Goal: Book appointment/travel/reservation

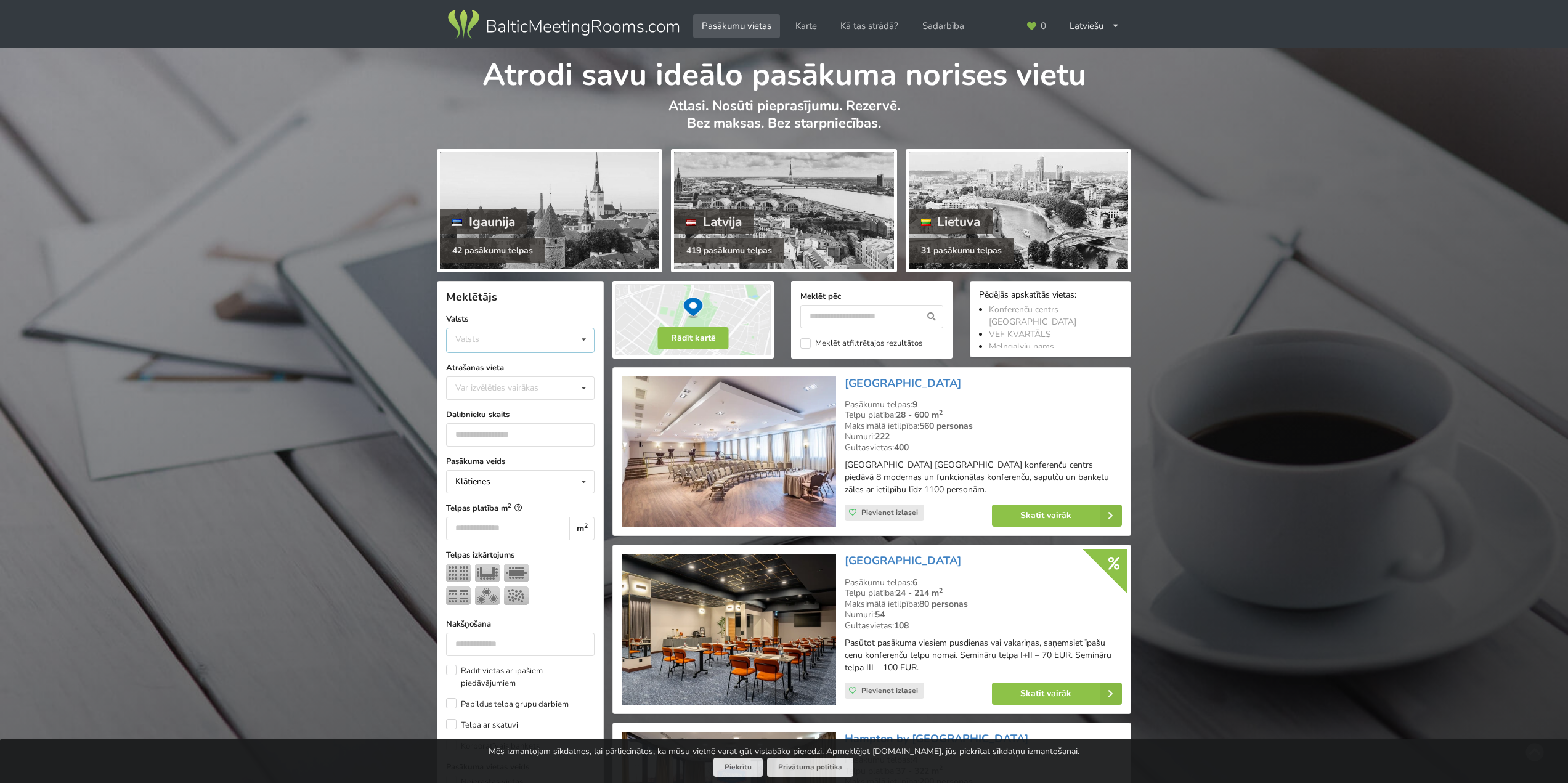
click at [478, 346] on div "Valsts Igaunija Latvija Lietuva" at bounding box center [521, 340] width 149 height 25
click at [480, 387] on div "Latvija" at bounding box center [521, 386] width 147 height 23
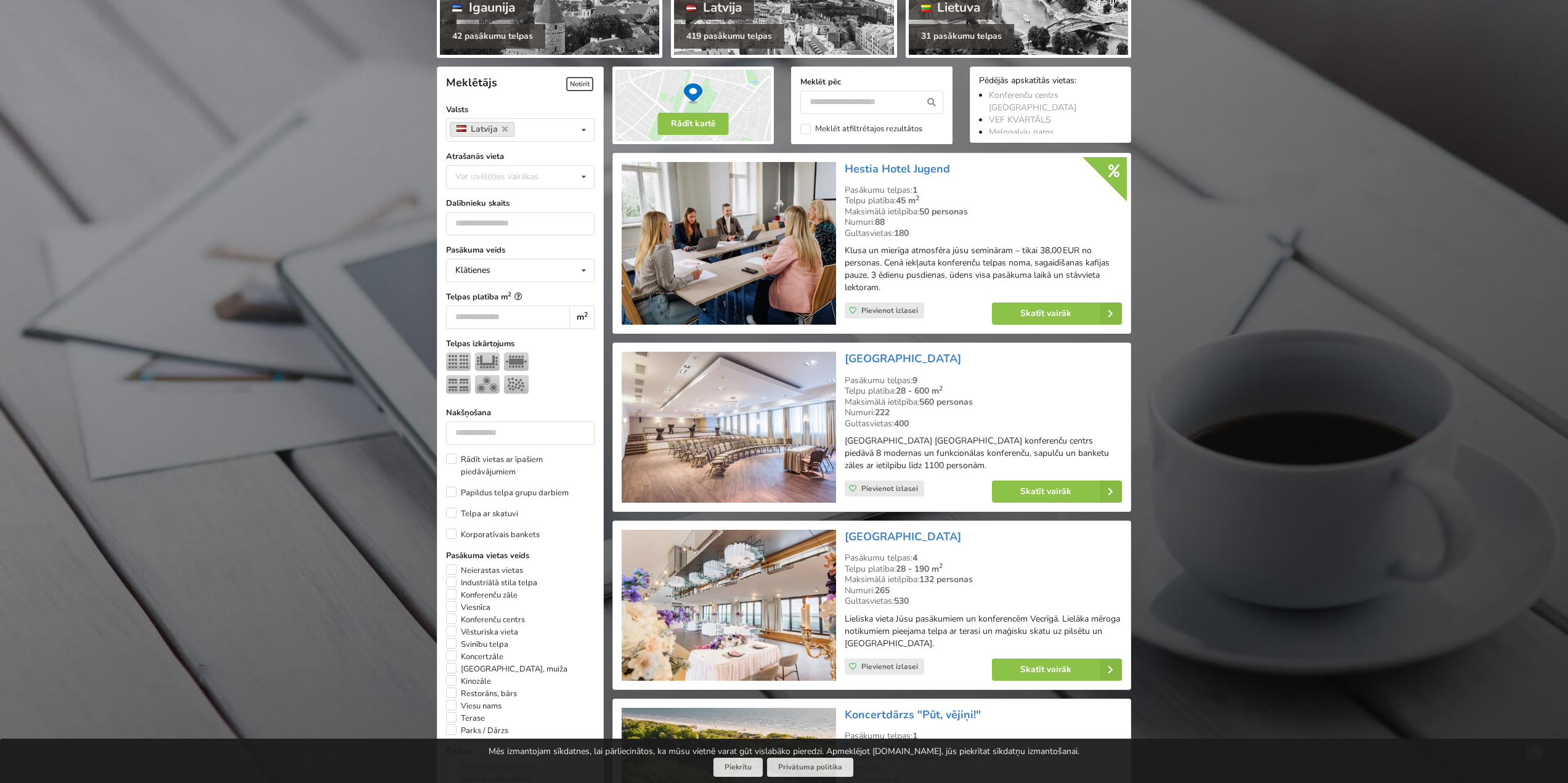
scroll to position [276, 0]
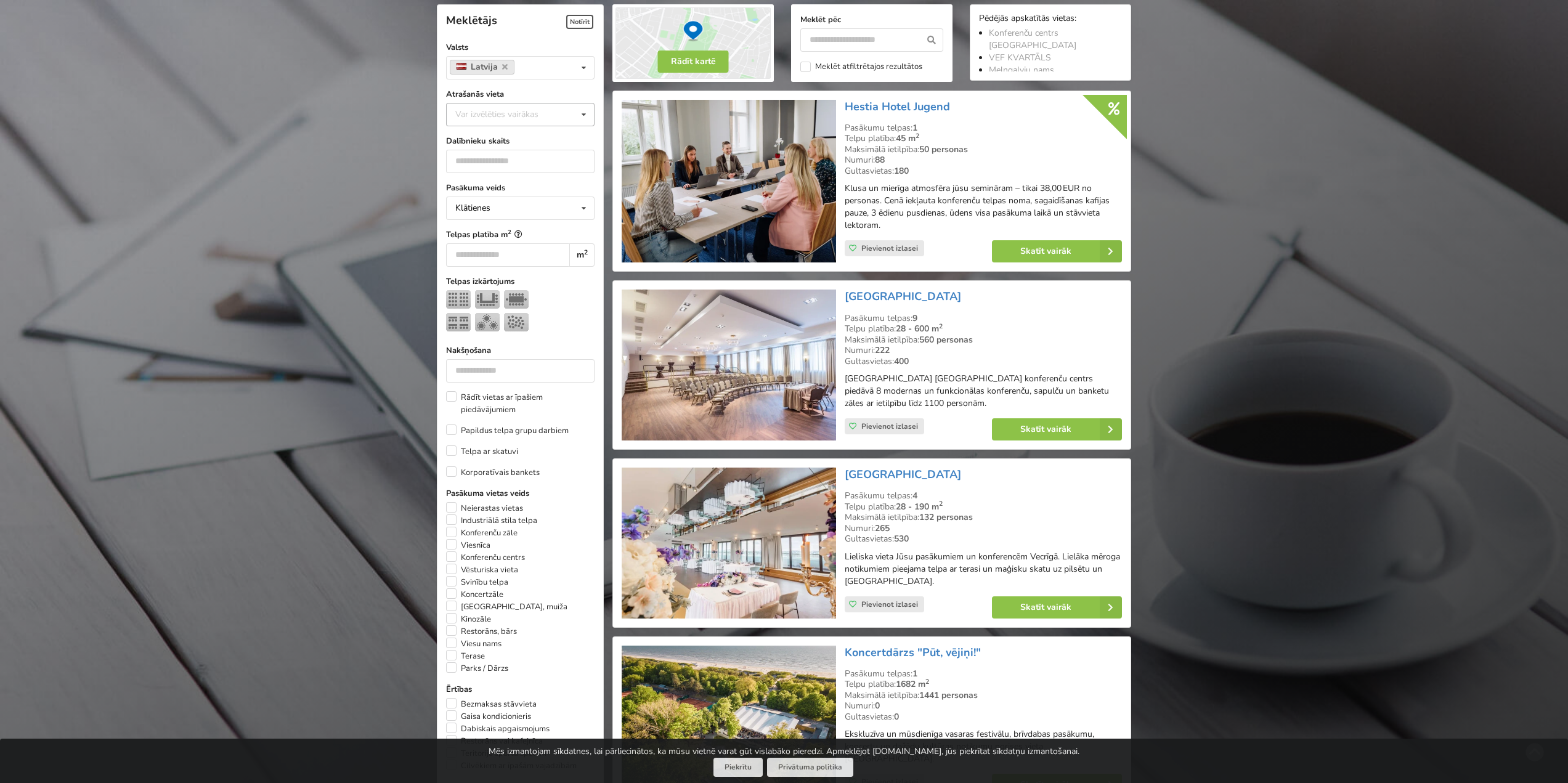
click at [486, 108] on div "Var izvēlēties vairākas" at bounding box center [509, 115] width 114 height 15
click at [525, 162] on input "number" at bounding box center [521, 161] width 149 height 23
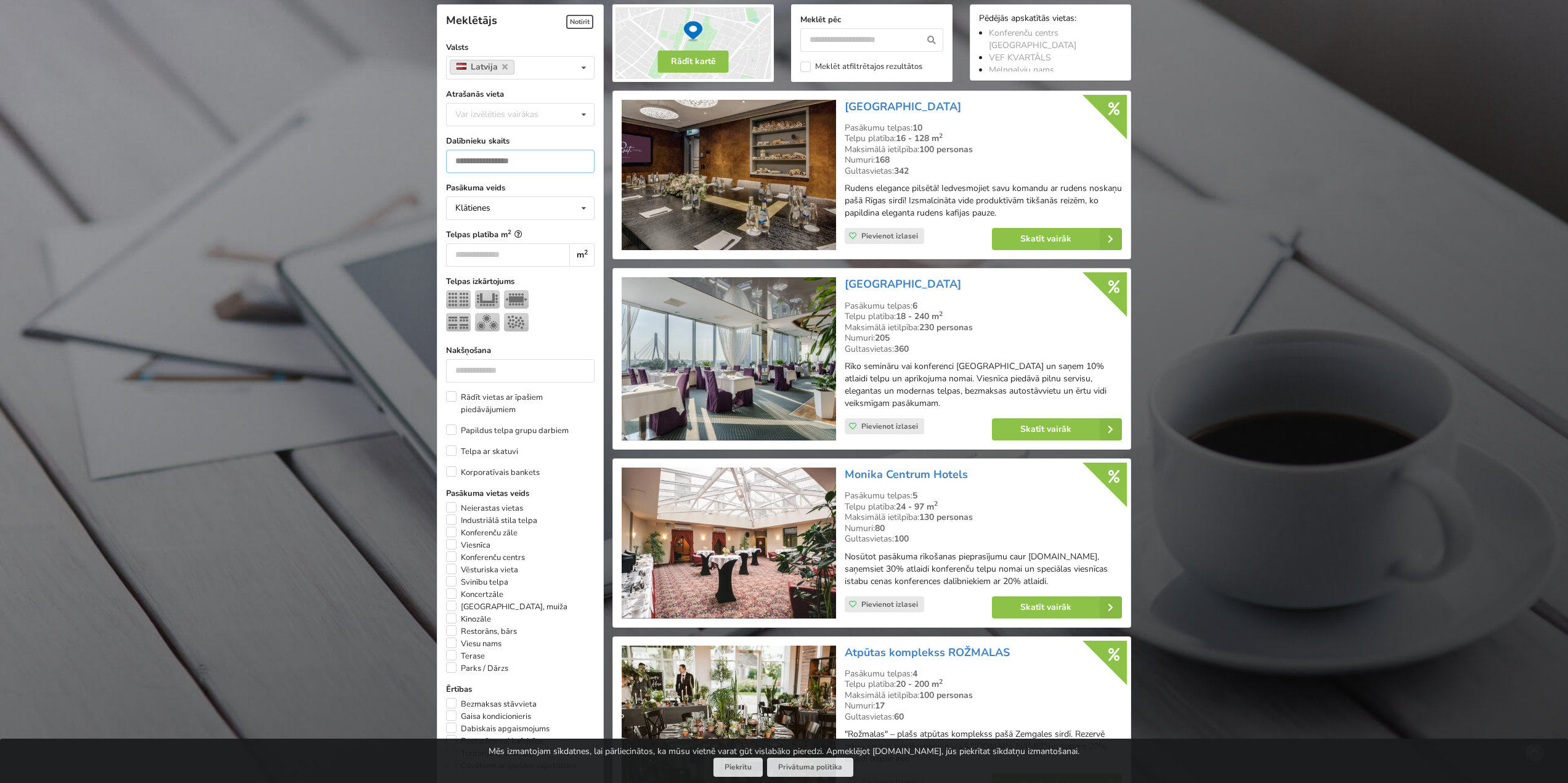
type input "*"
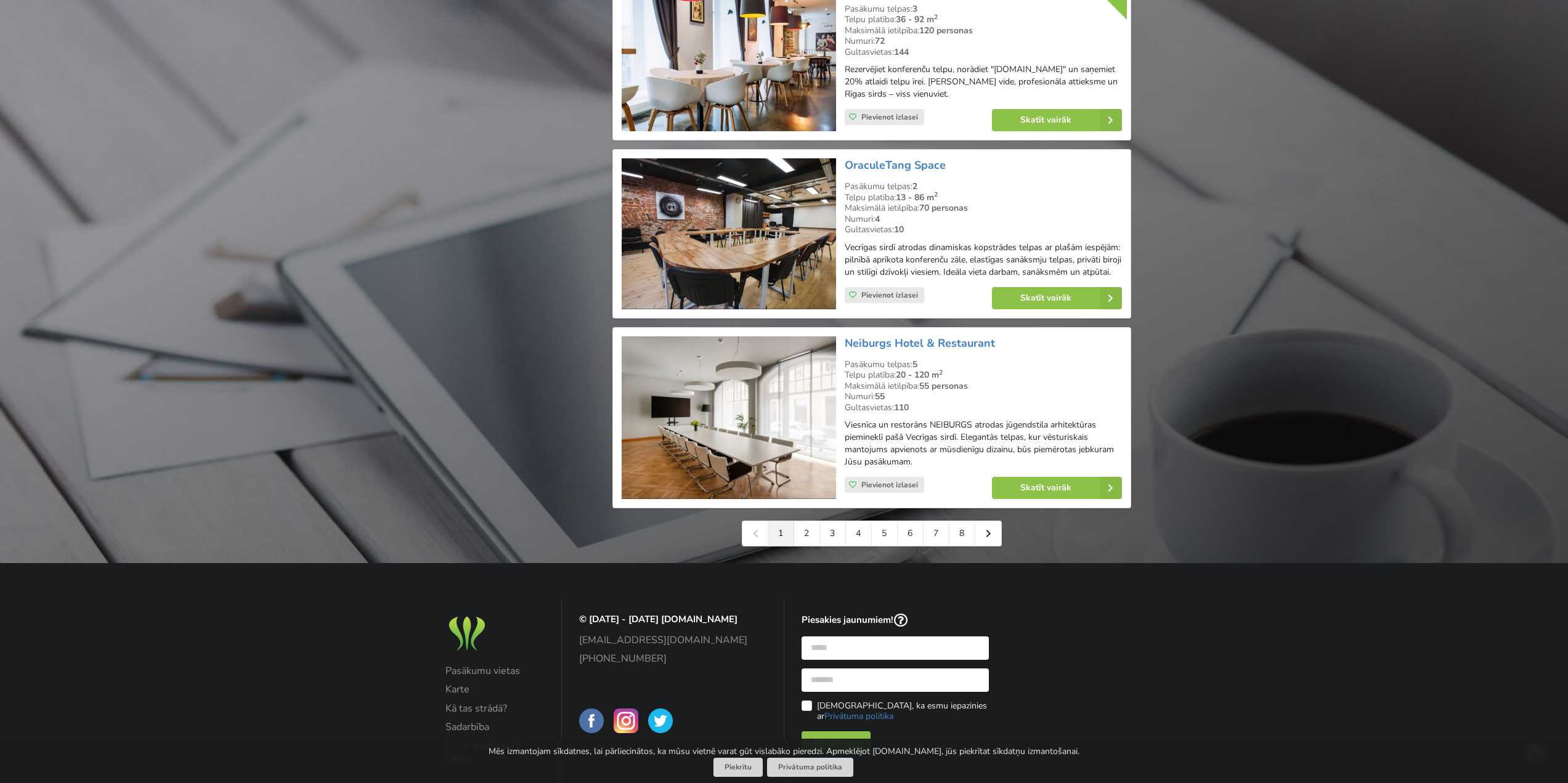
scroll to position [2617, 0]
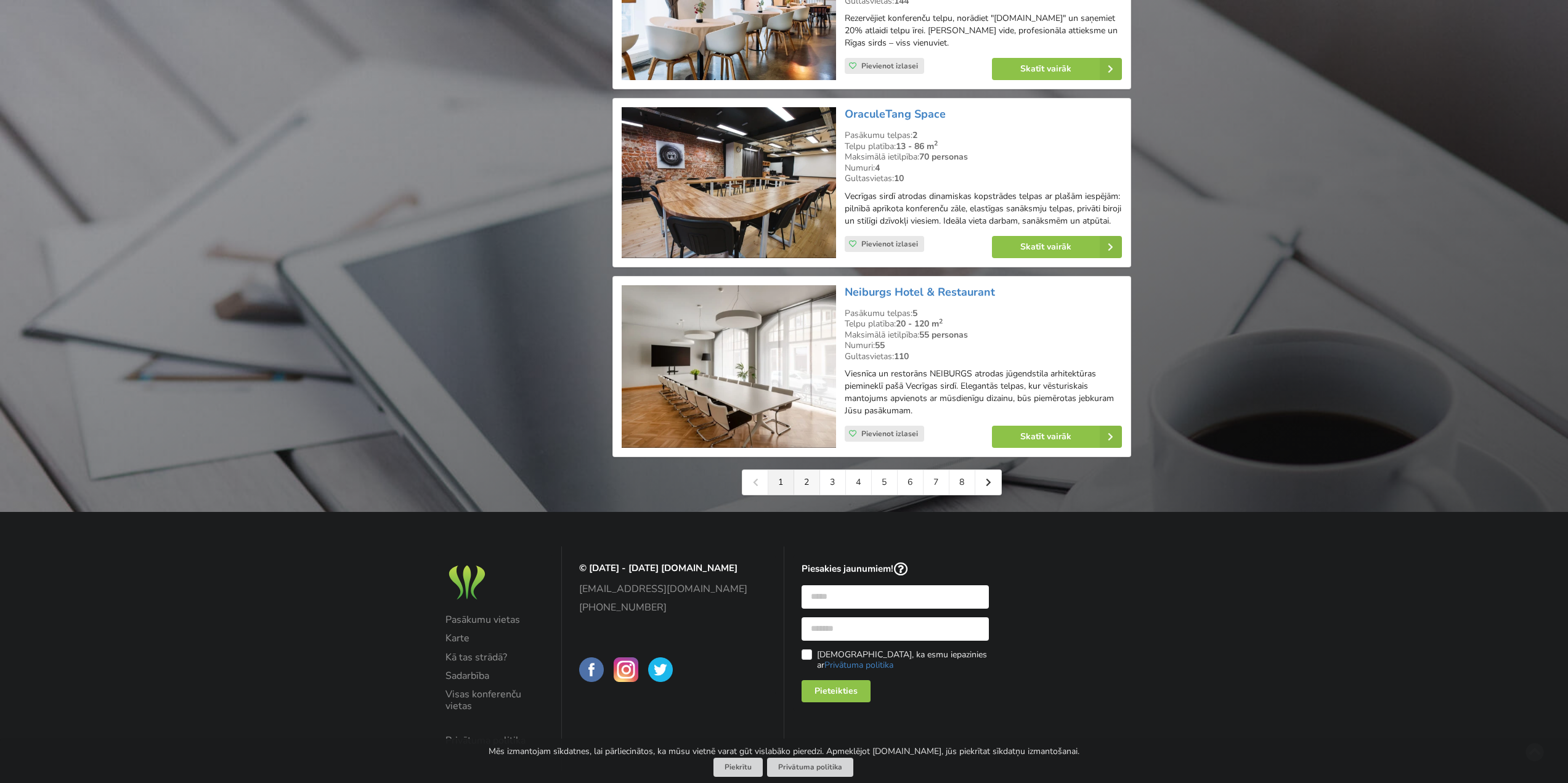
click at [812, 495] on link "2" at bounding box center [807, 482] width 26 height 24
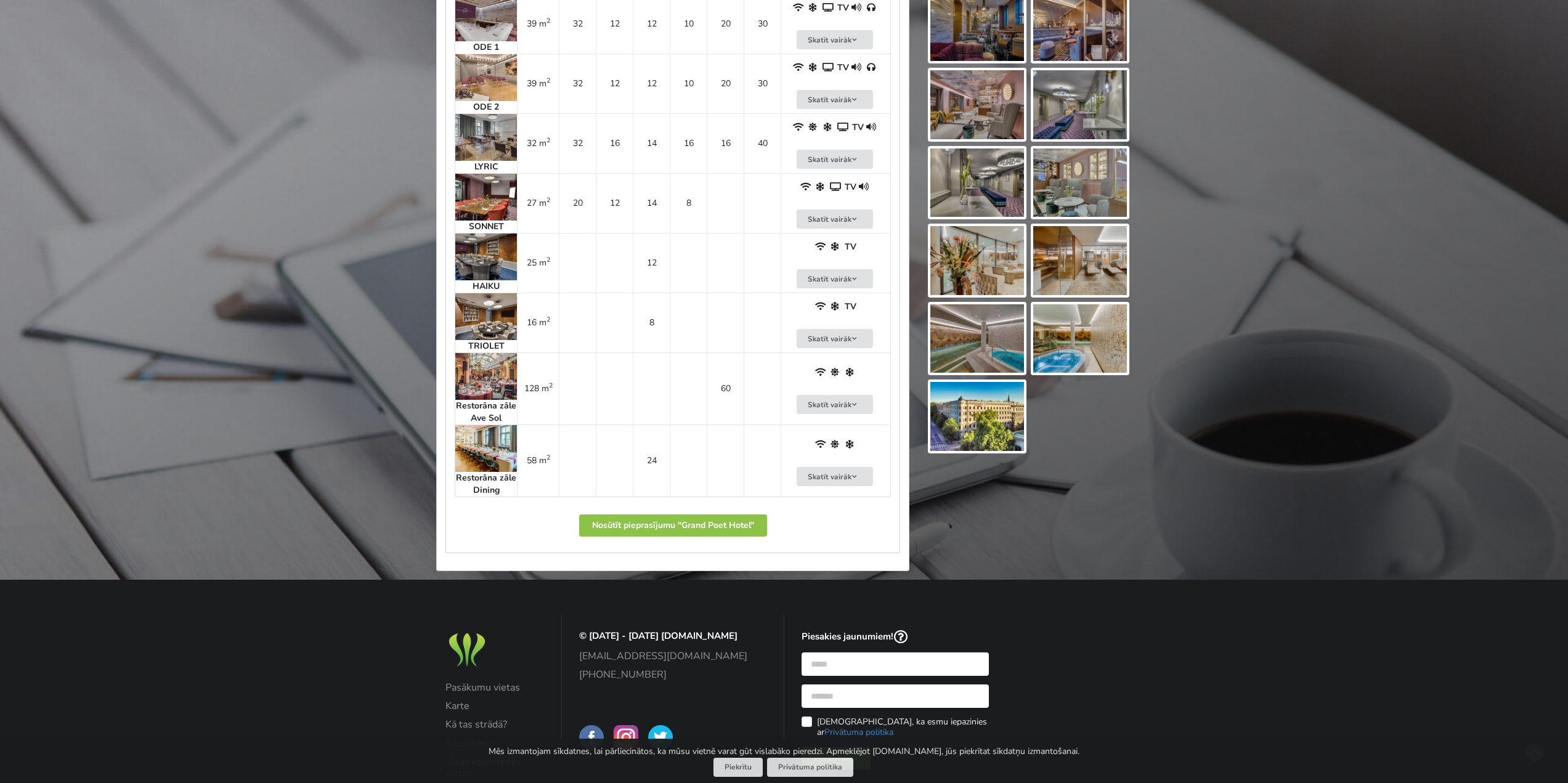
scroll to position [1104, 0]
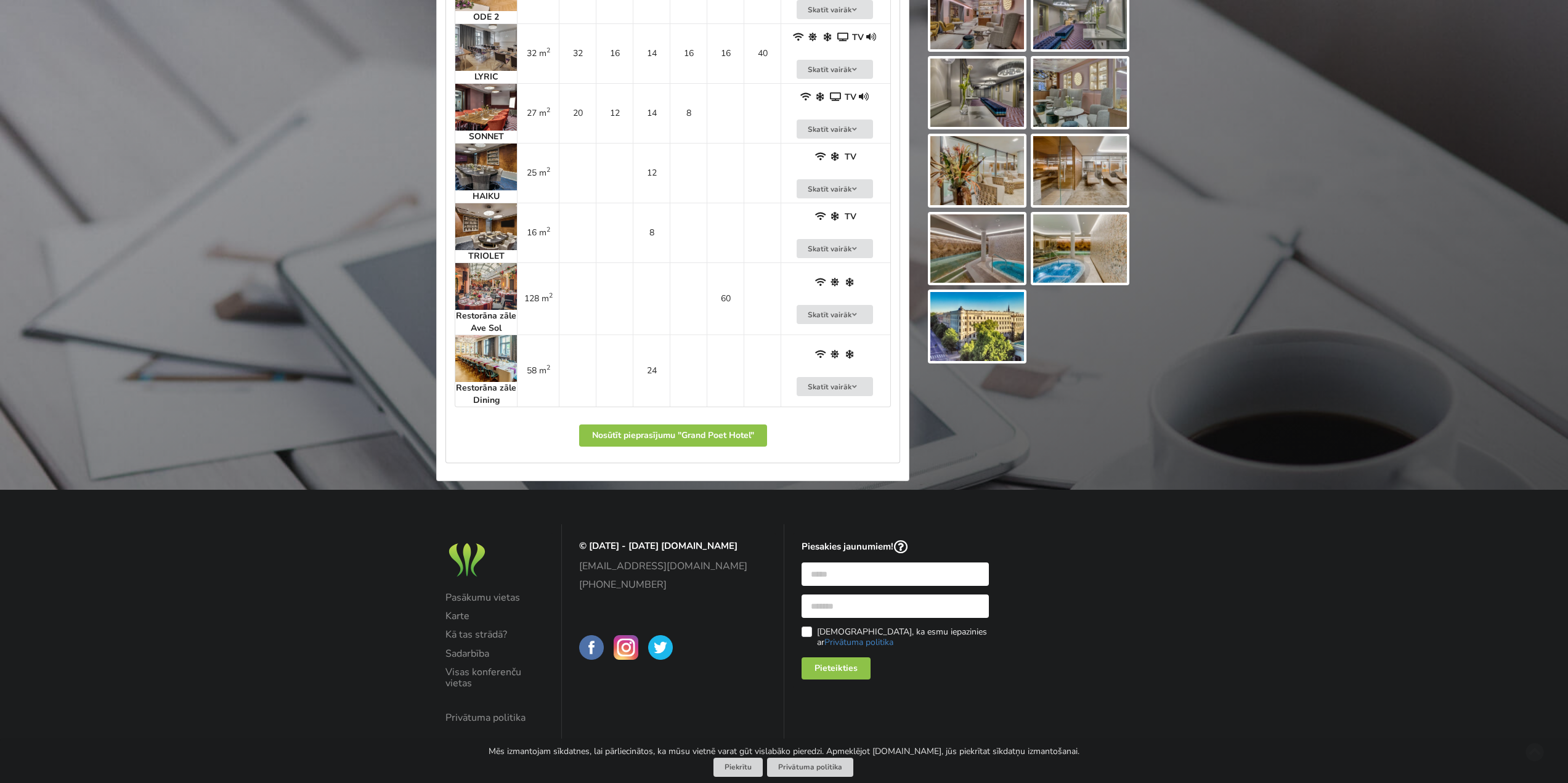
click at [486, 246] on img at bounding box center [486, 227] width 61 height 47
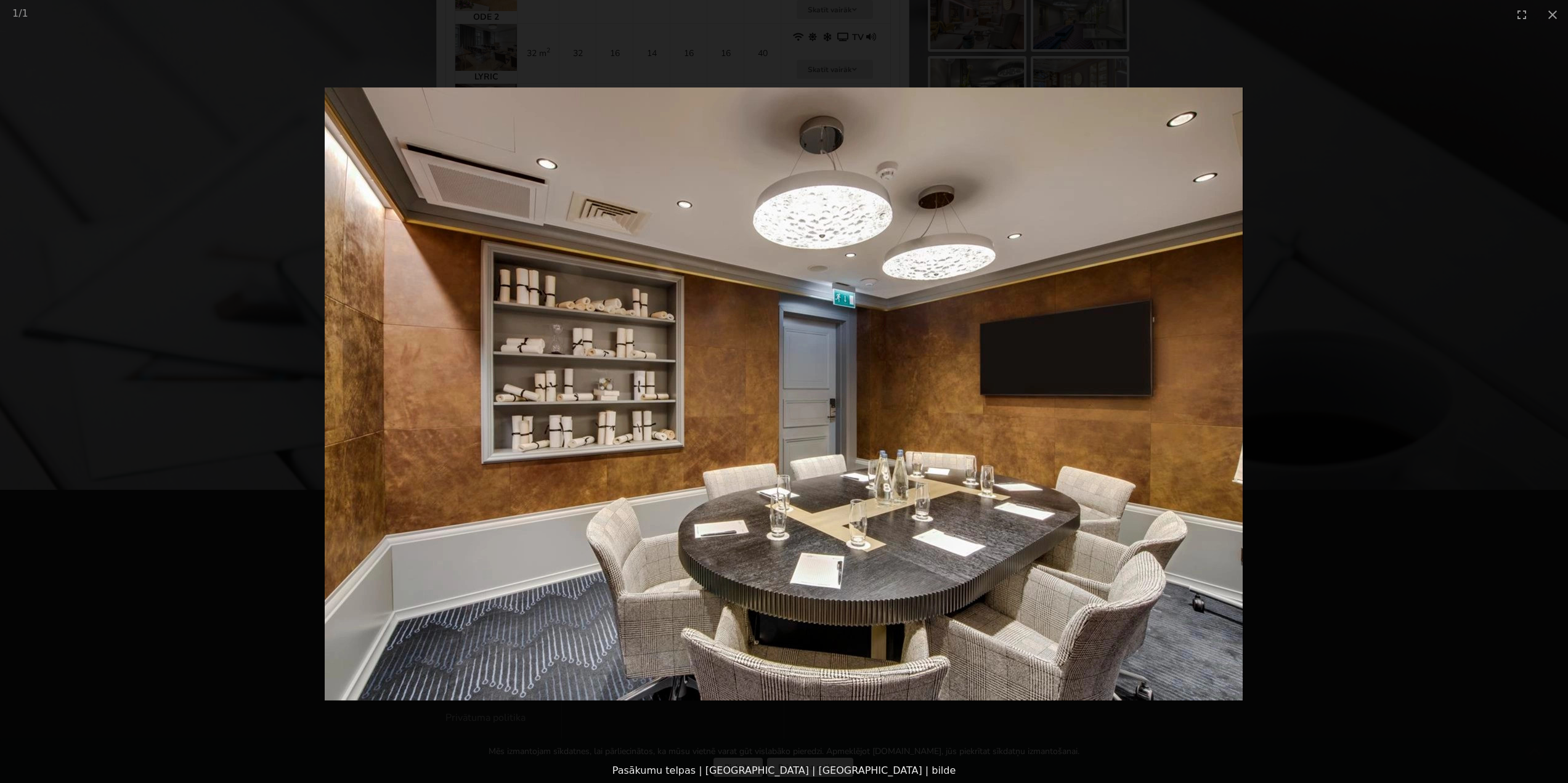
click at [1429, 263] on picture at bounding box center [784, 394] width 1568 height 730
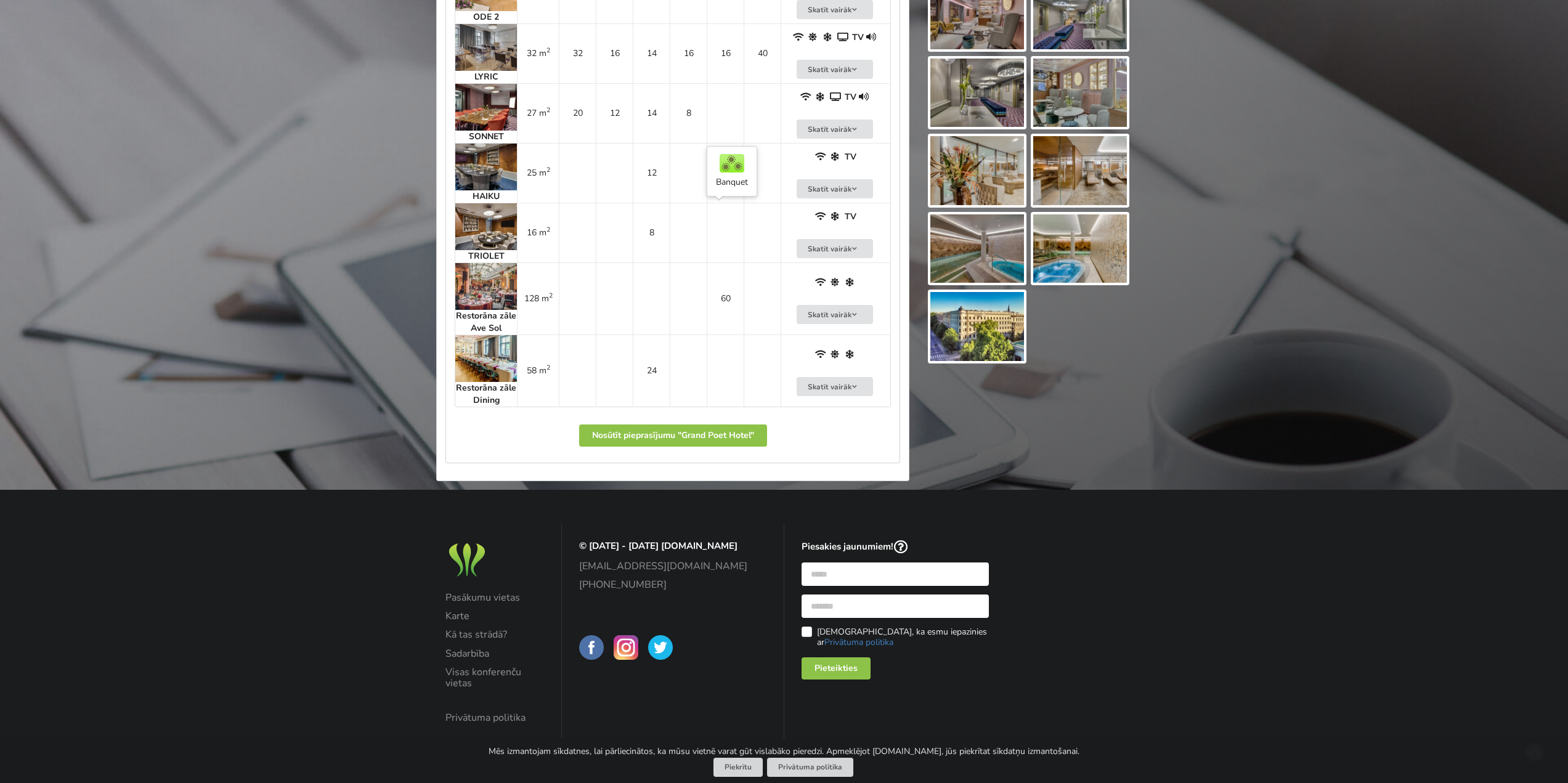
click at [740, 240] on td at bounding box center [725, 233] width 37 height 60
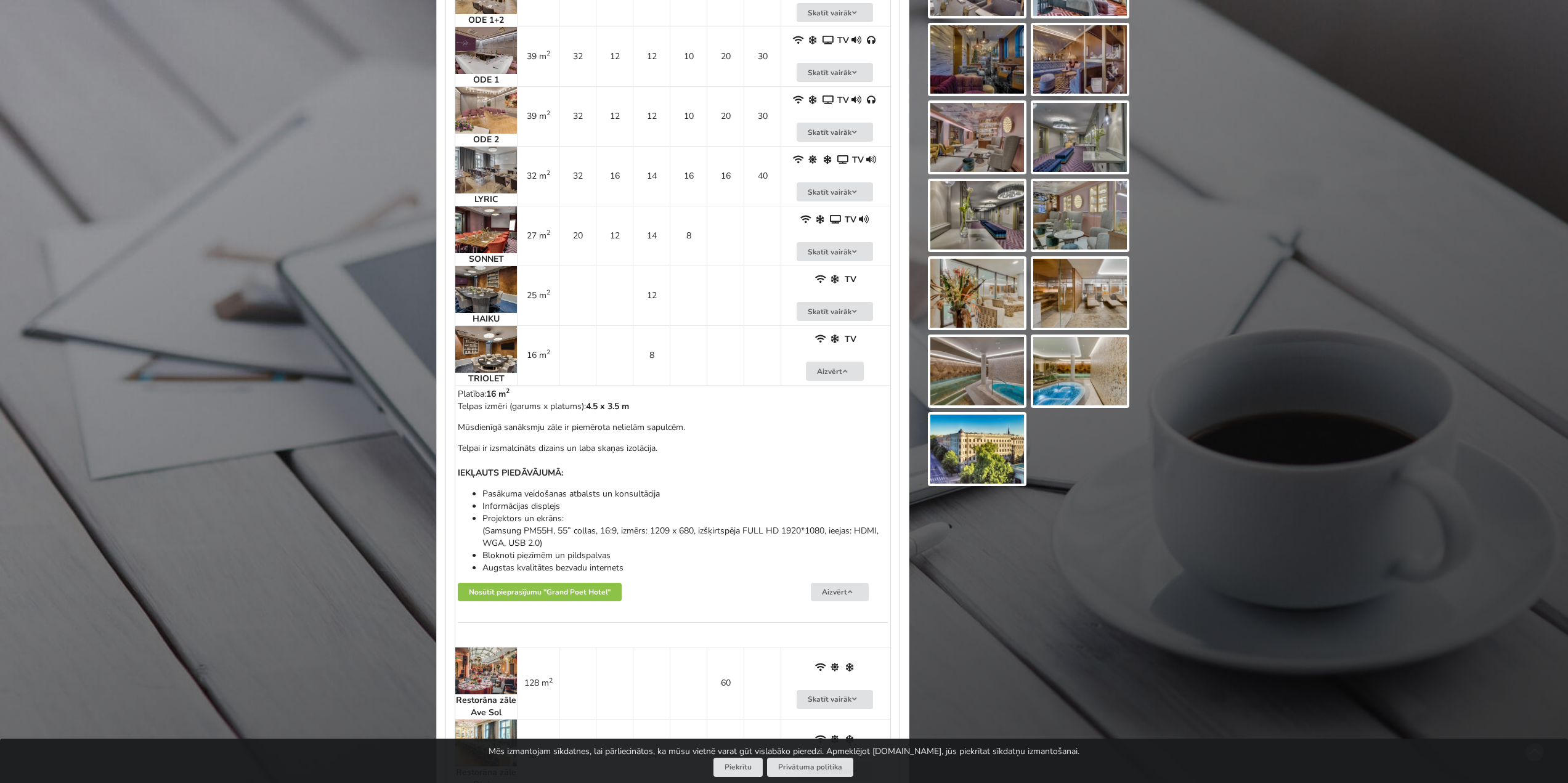
scroll to position [981, 0]
click at [494, 320] on strong "HAIKU" at bounding box center [487, 319] width 27 height 11
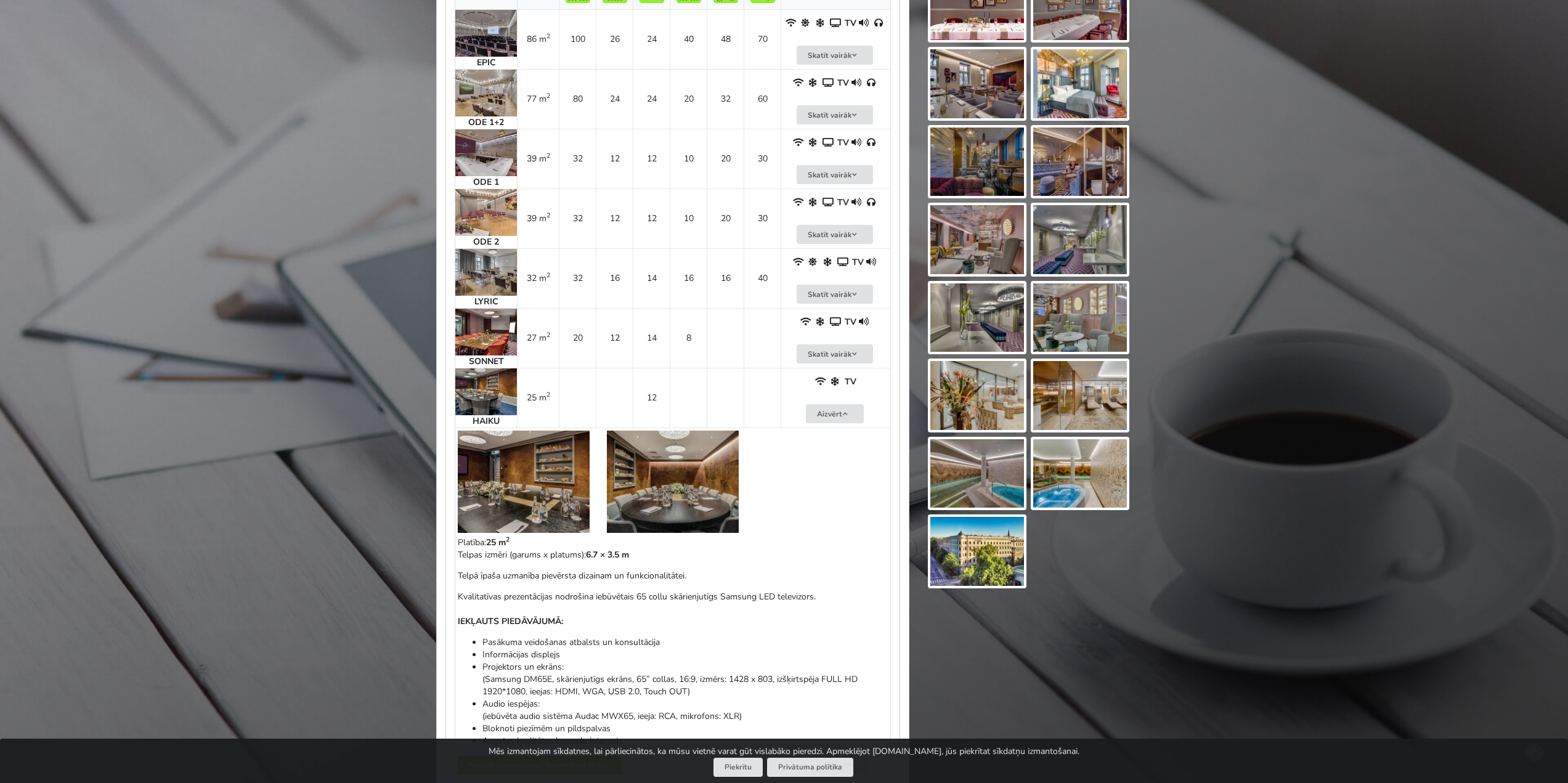
scroll to position [857, 0]
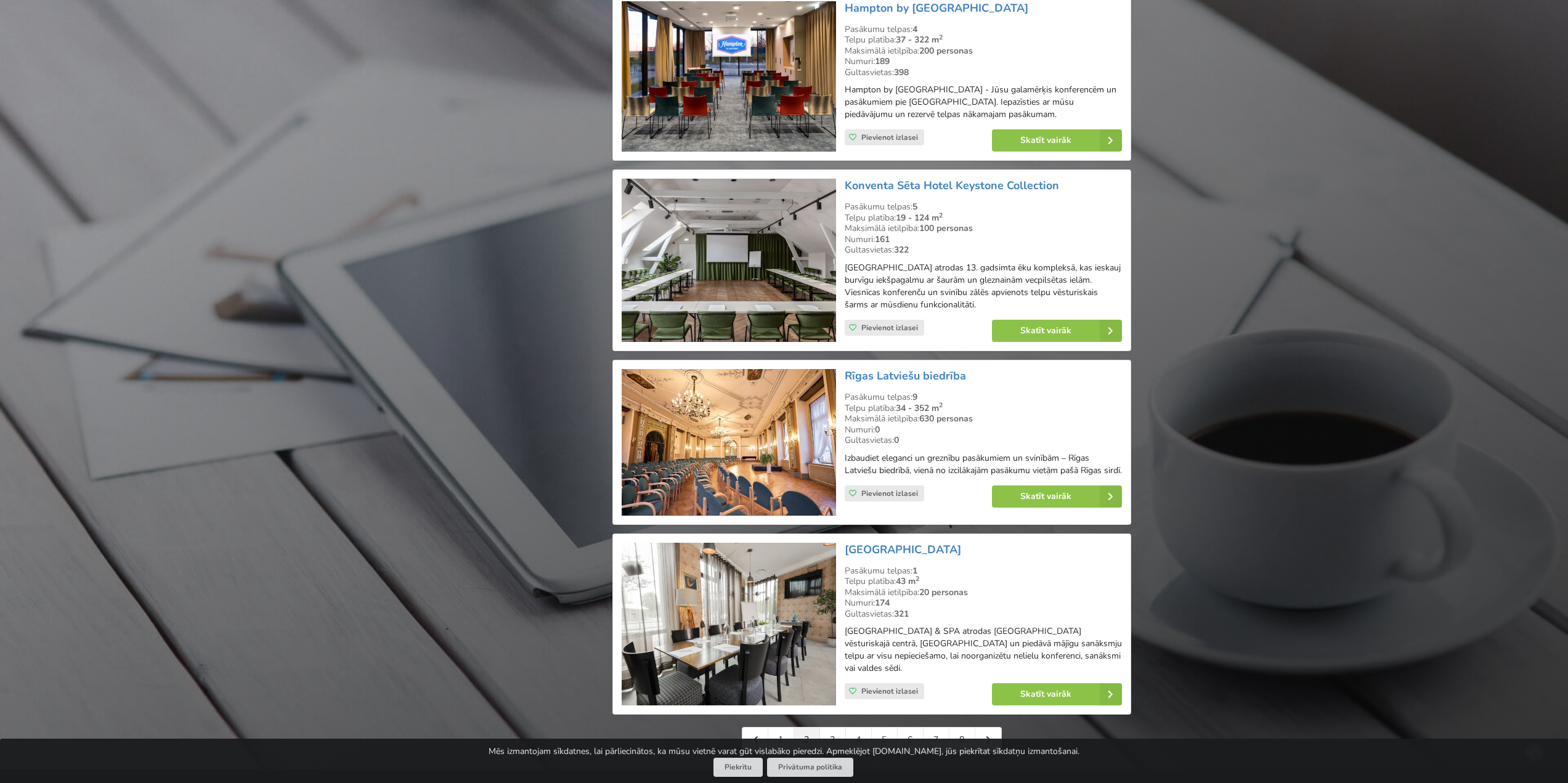
scroll to position [2402, 0]
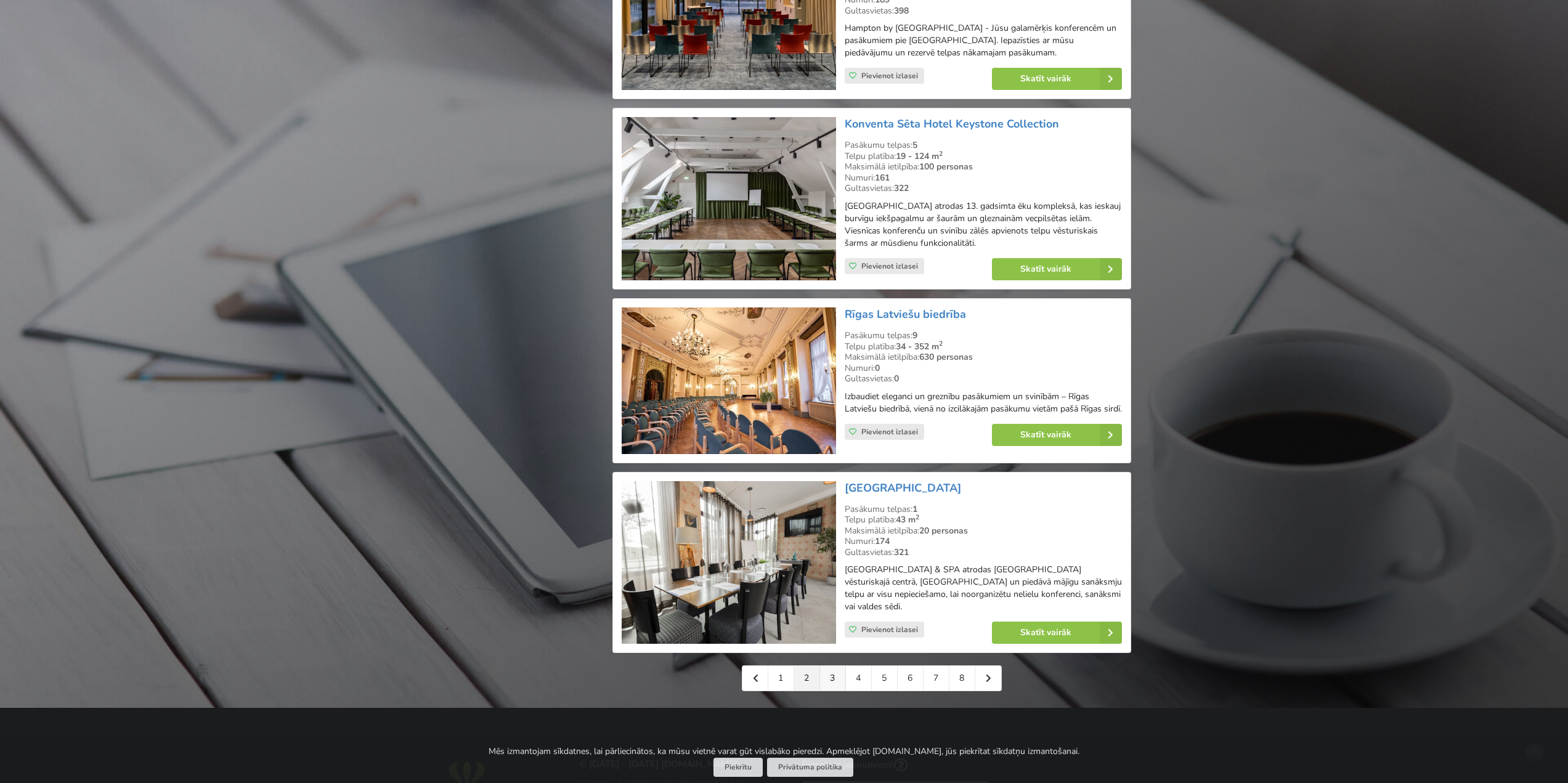
click at [835, 666] on link "3" at bounding box center [833, 678] width 26 height 24
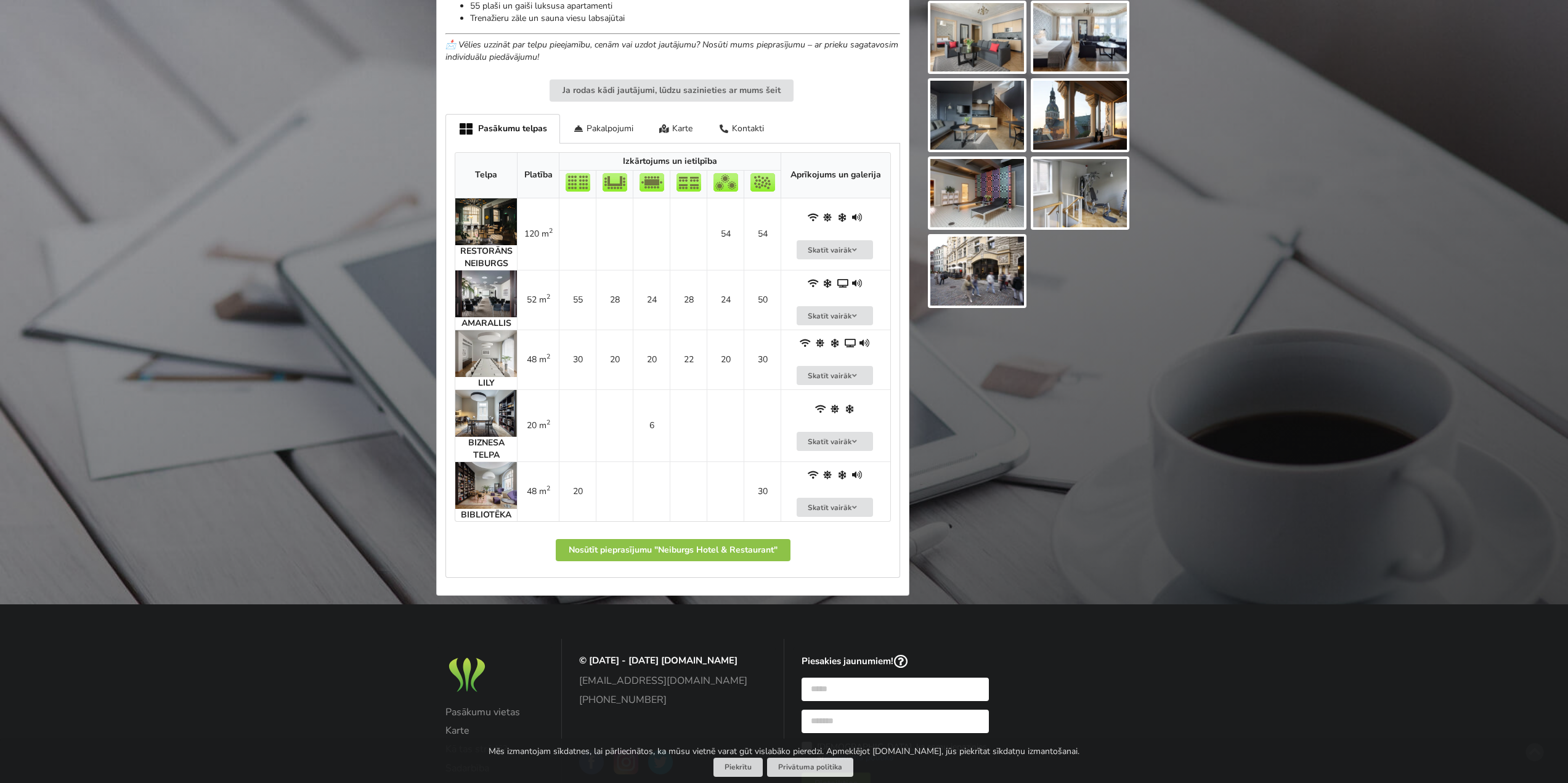
scroll to position [801, 0]
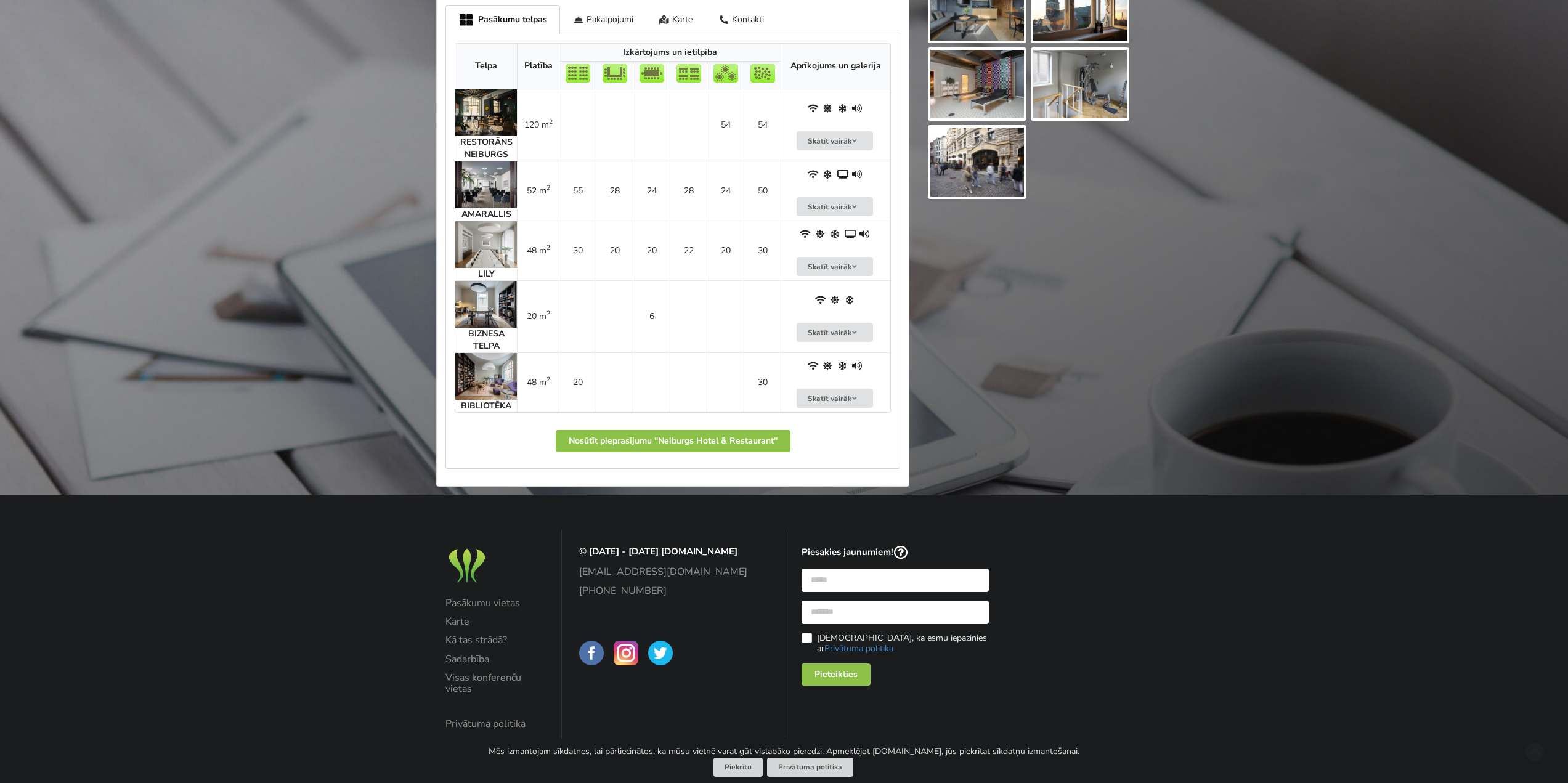
click at [475, 322] on img at bounding box center [486, 305] width 61 height 47
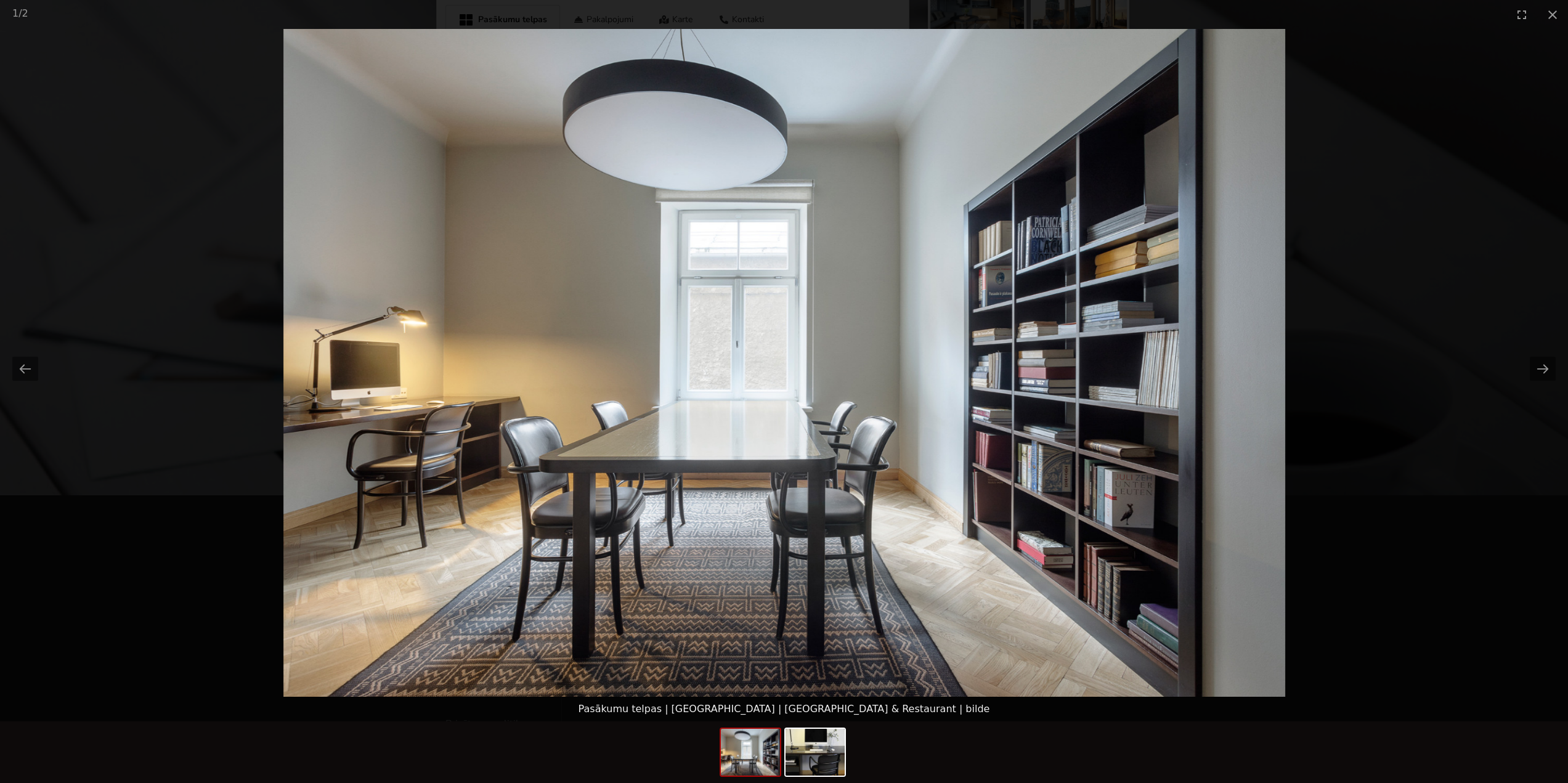
click at [1376, 148] on picture at bounding box center [784, 363] width 1568 height 667
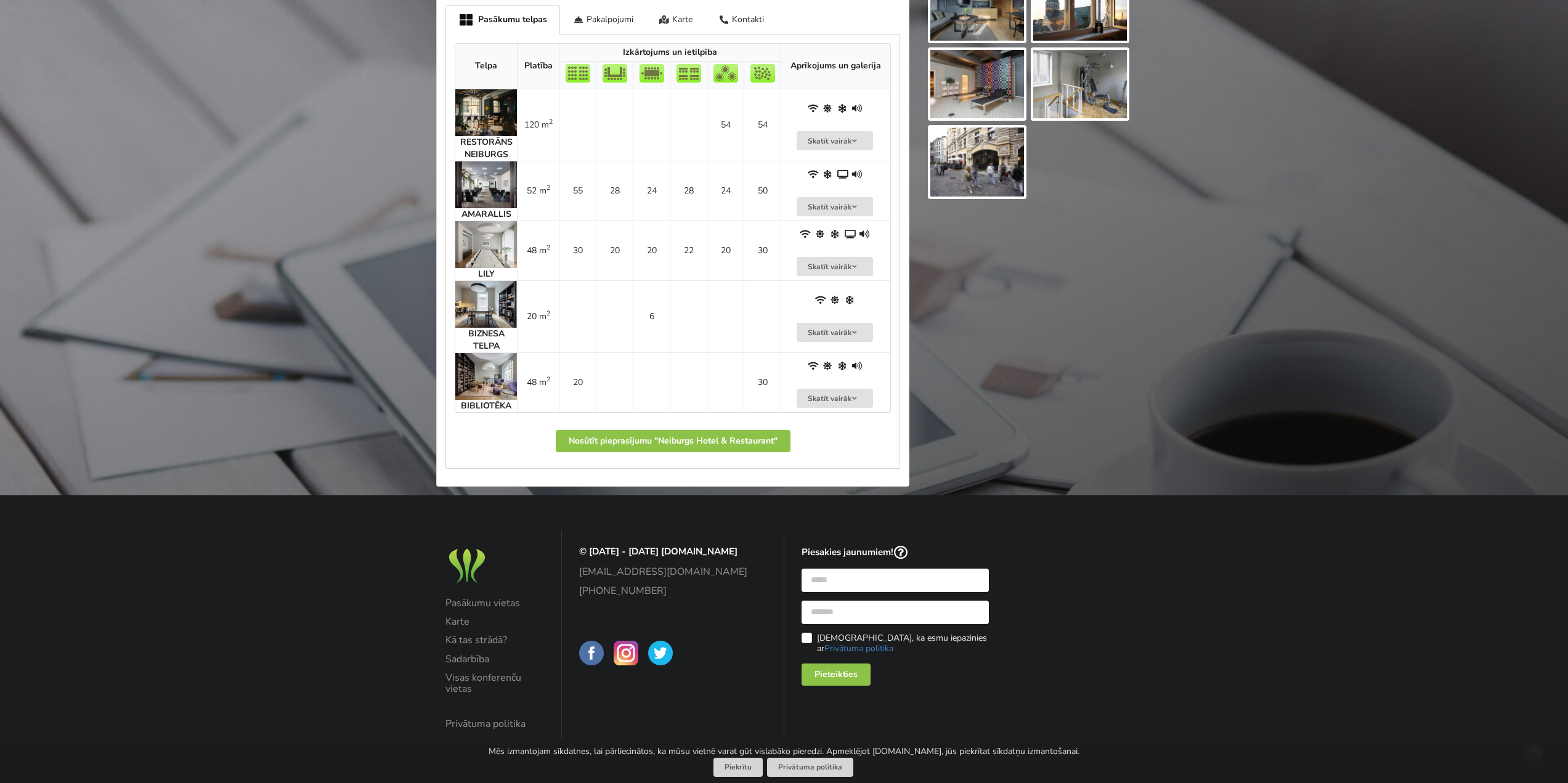
click at [487, 395] on img at bounding box center [486, 377] width 61 height 47
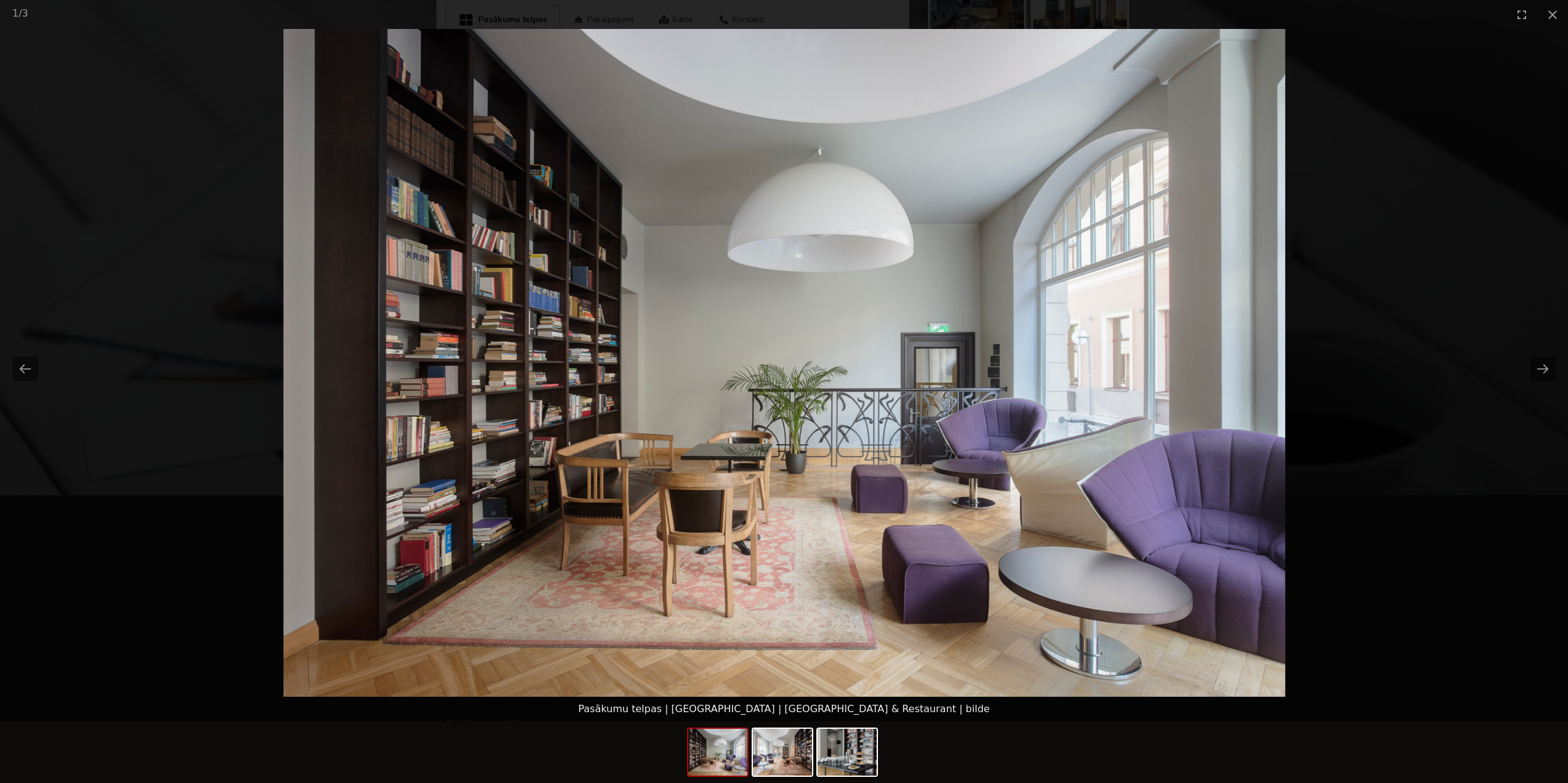
click at [1432, 280] on picture at bounding box center [784, 363] width 1568 height 667
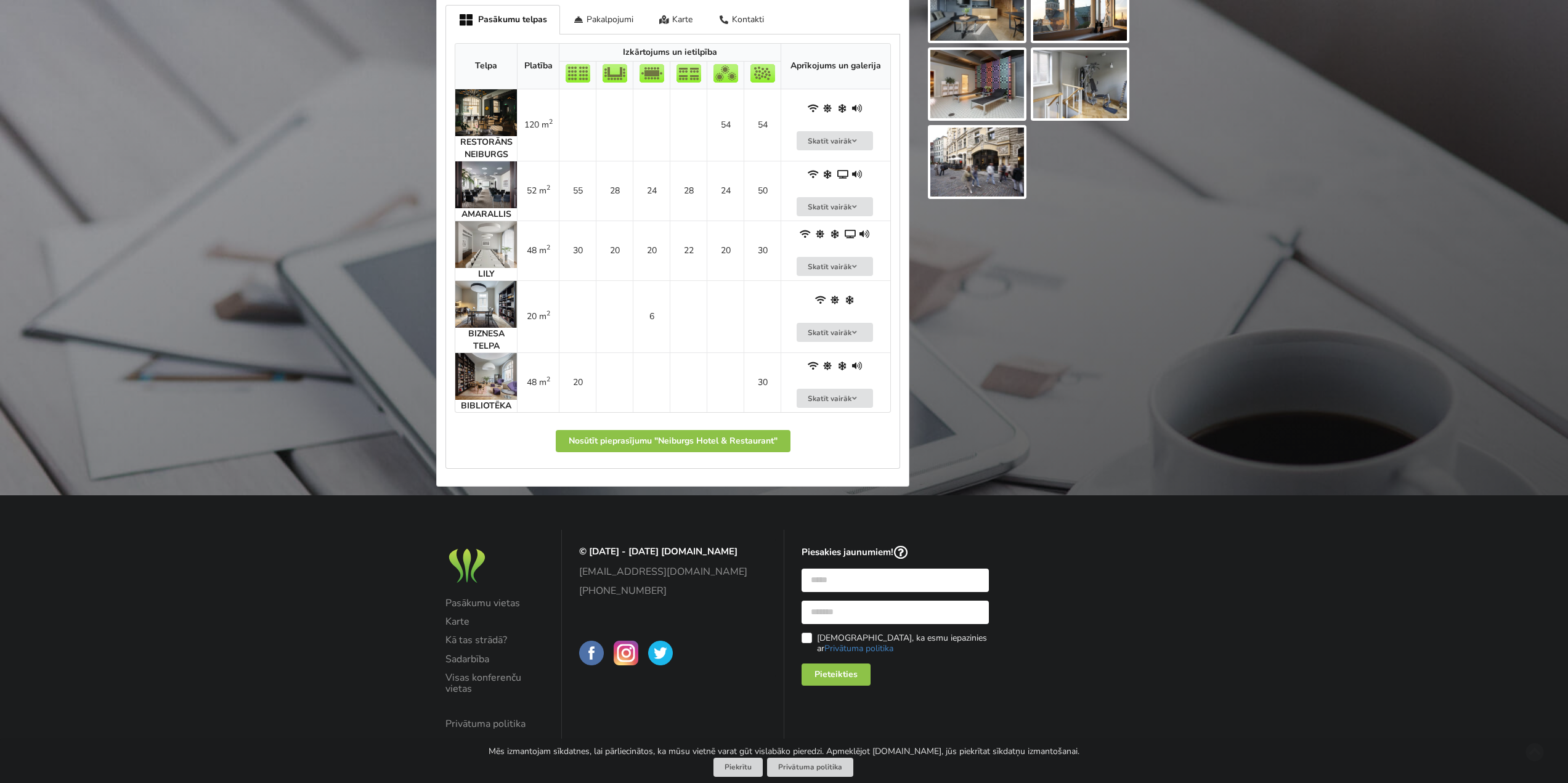
click at [491, 315] on img at bounding box center [486, 305] width 61 height 47
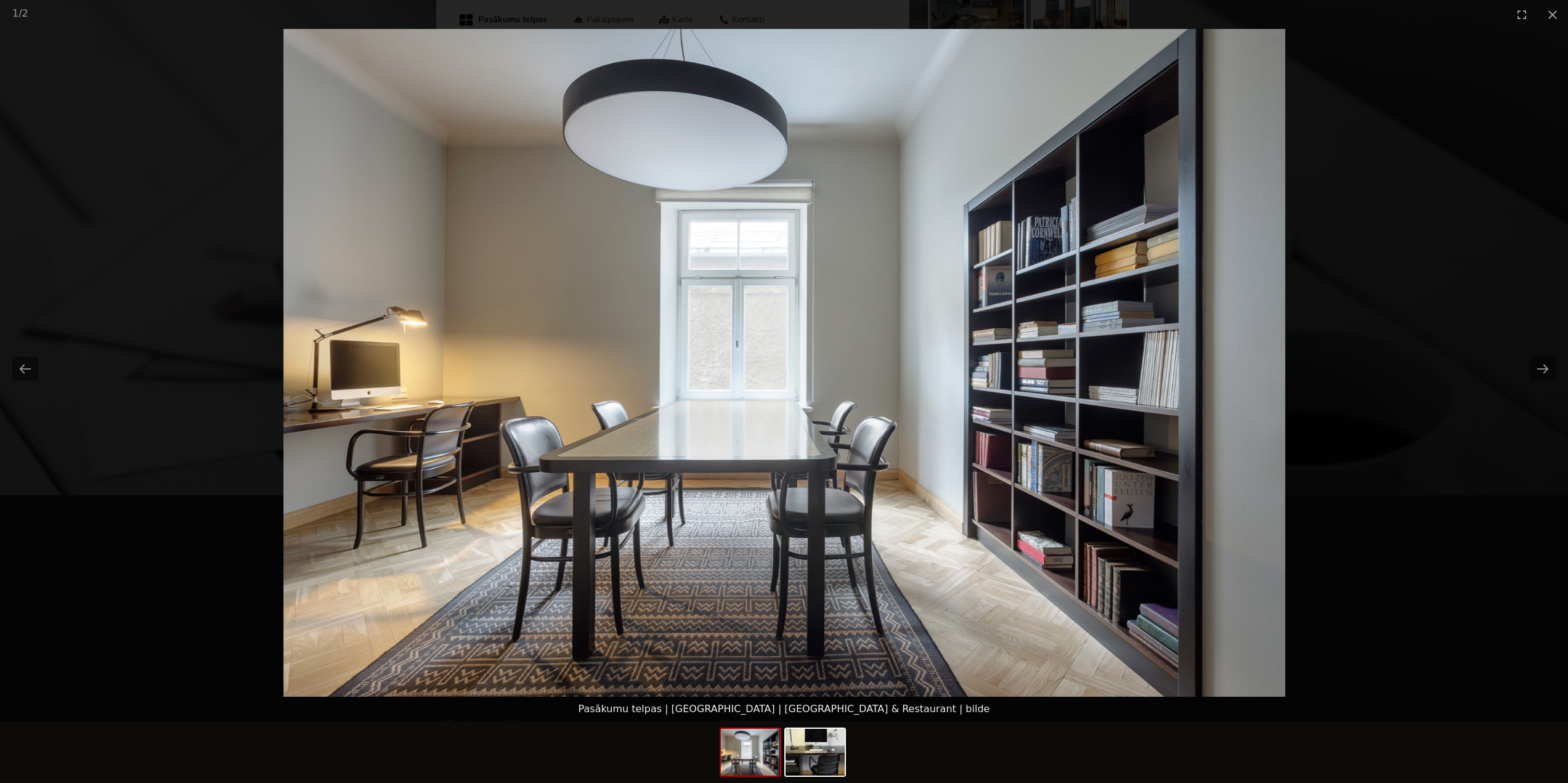
click at [1384, 280] on picture at bounding box center [784, 363] width 1568 height 667
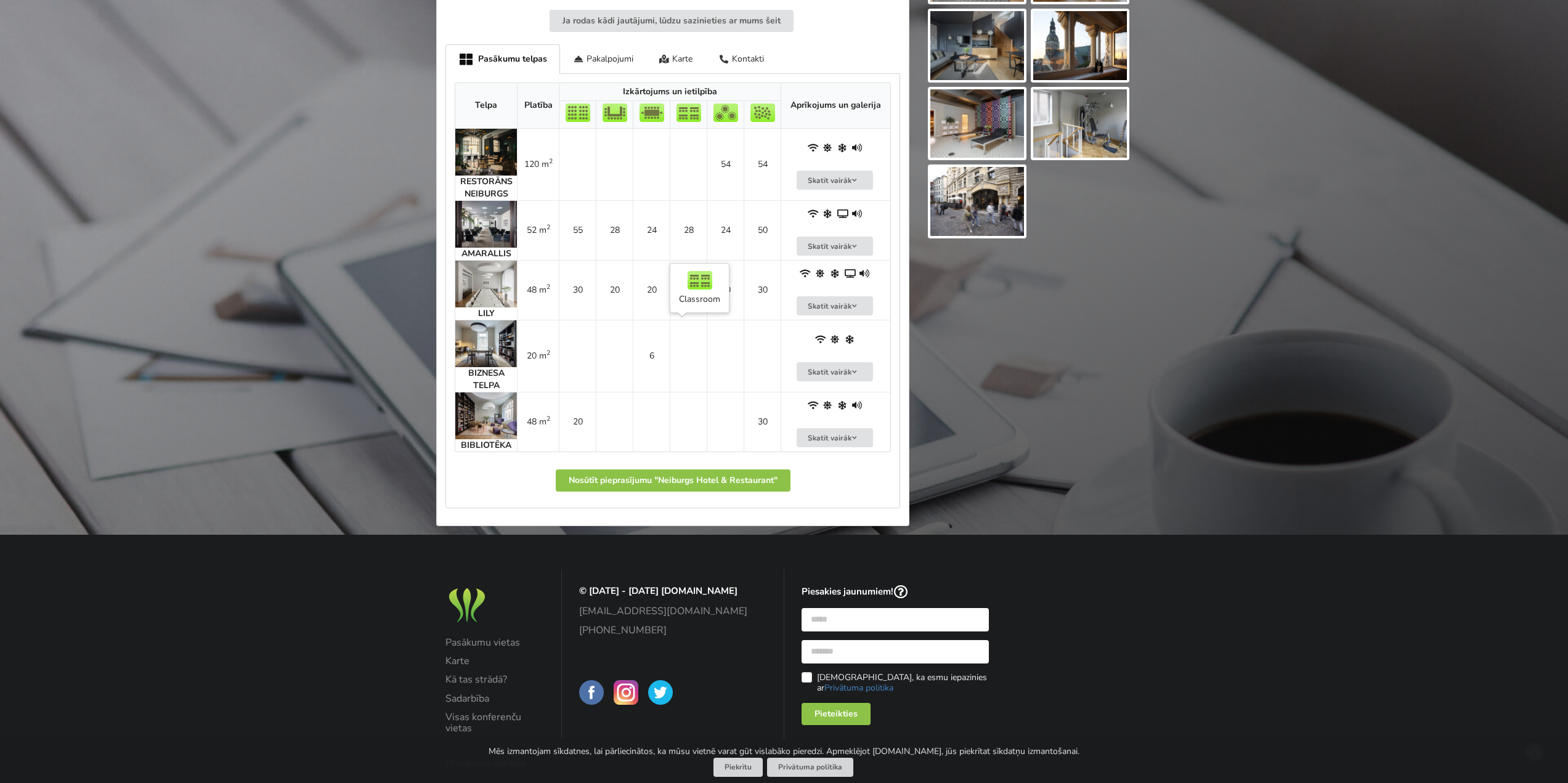
scroll to position [739, 0]
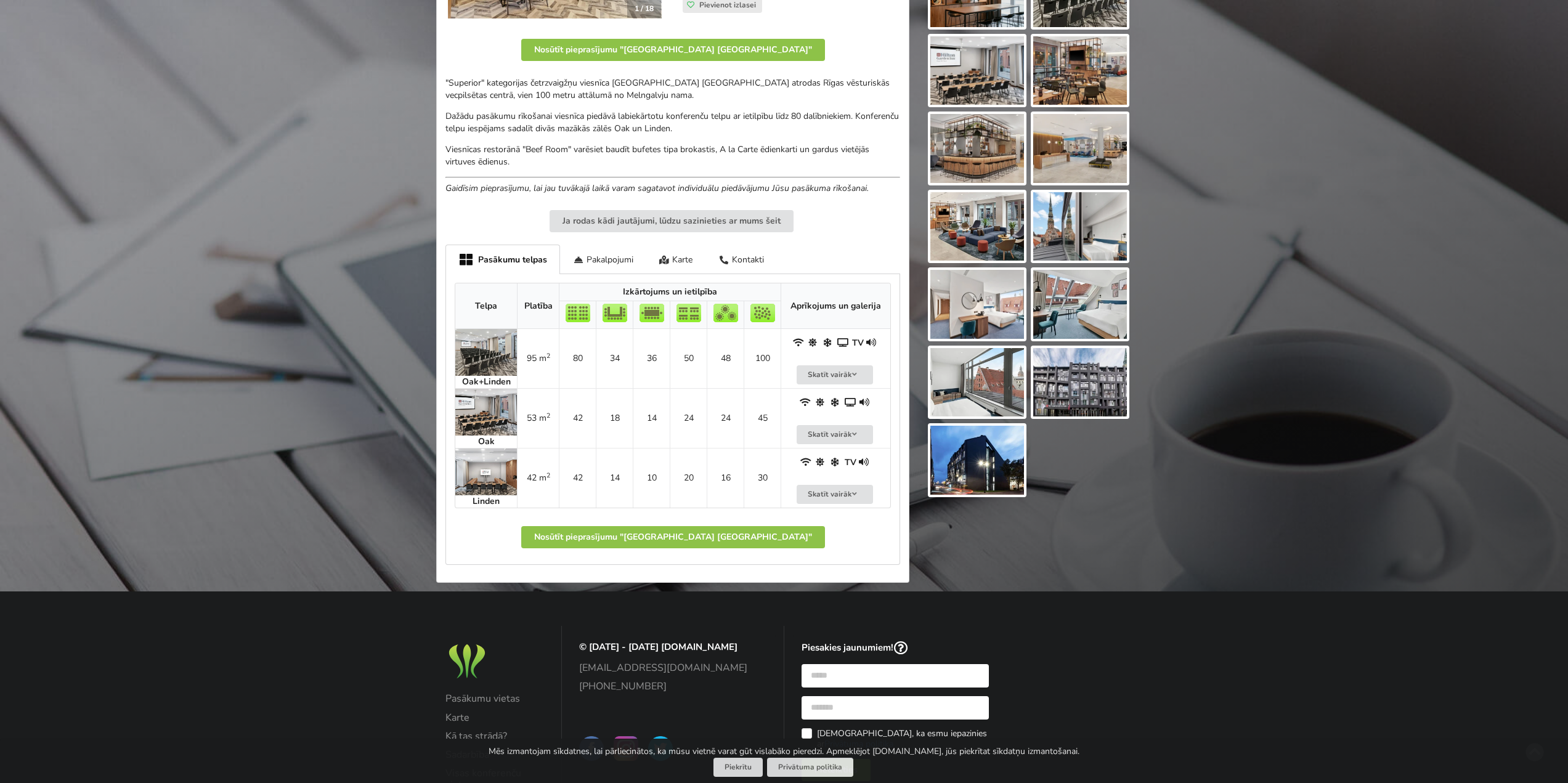
scroll to position [369, 0]
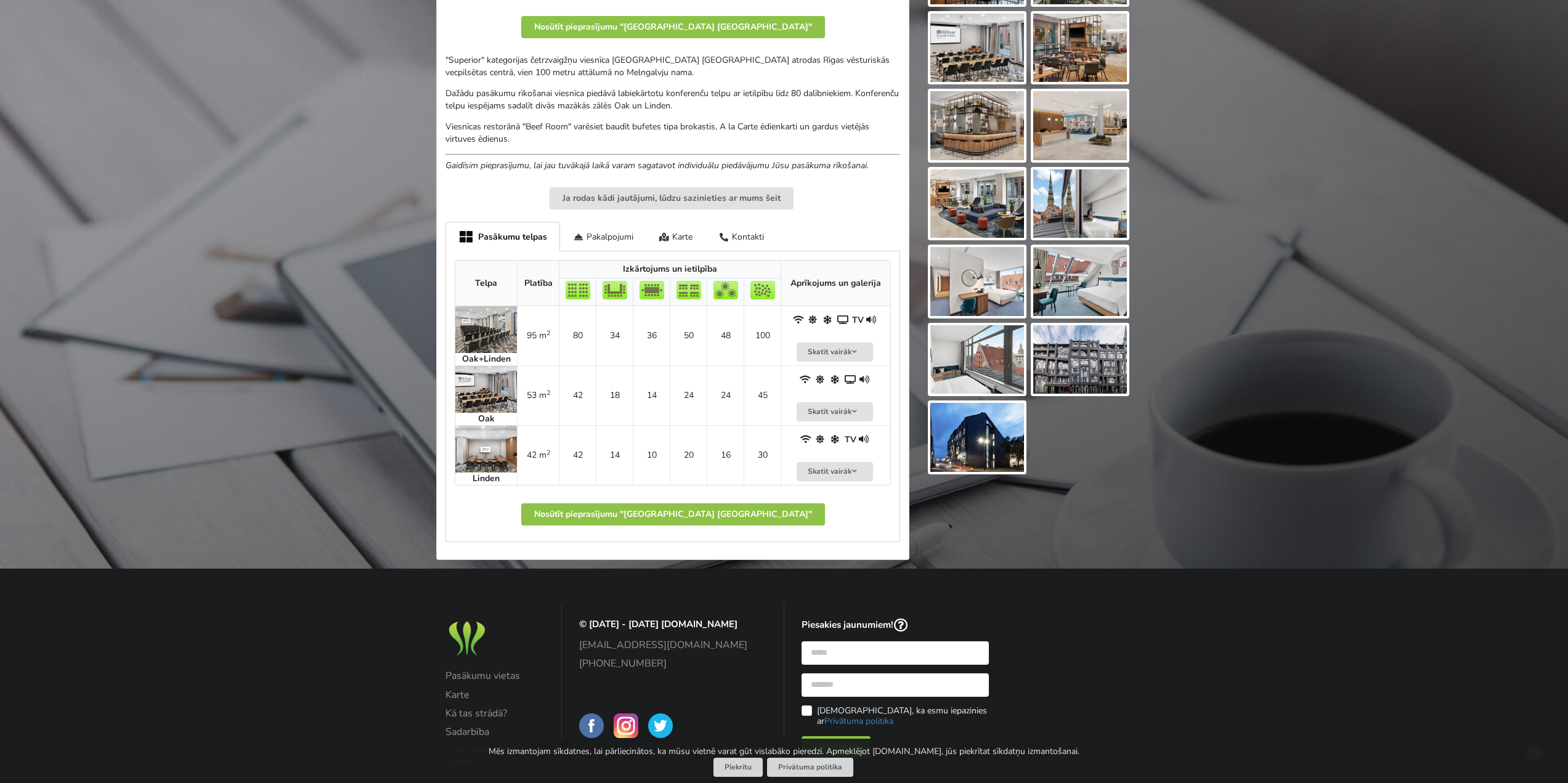
click at [494, 453] on img at bounding box center [486, 449] width 61 height 47
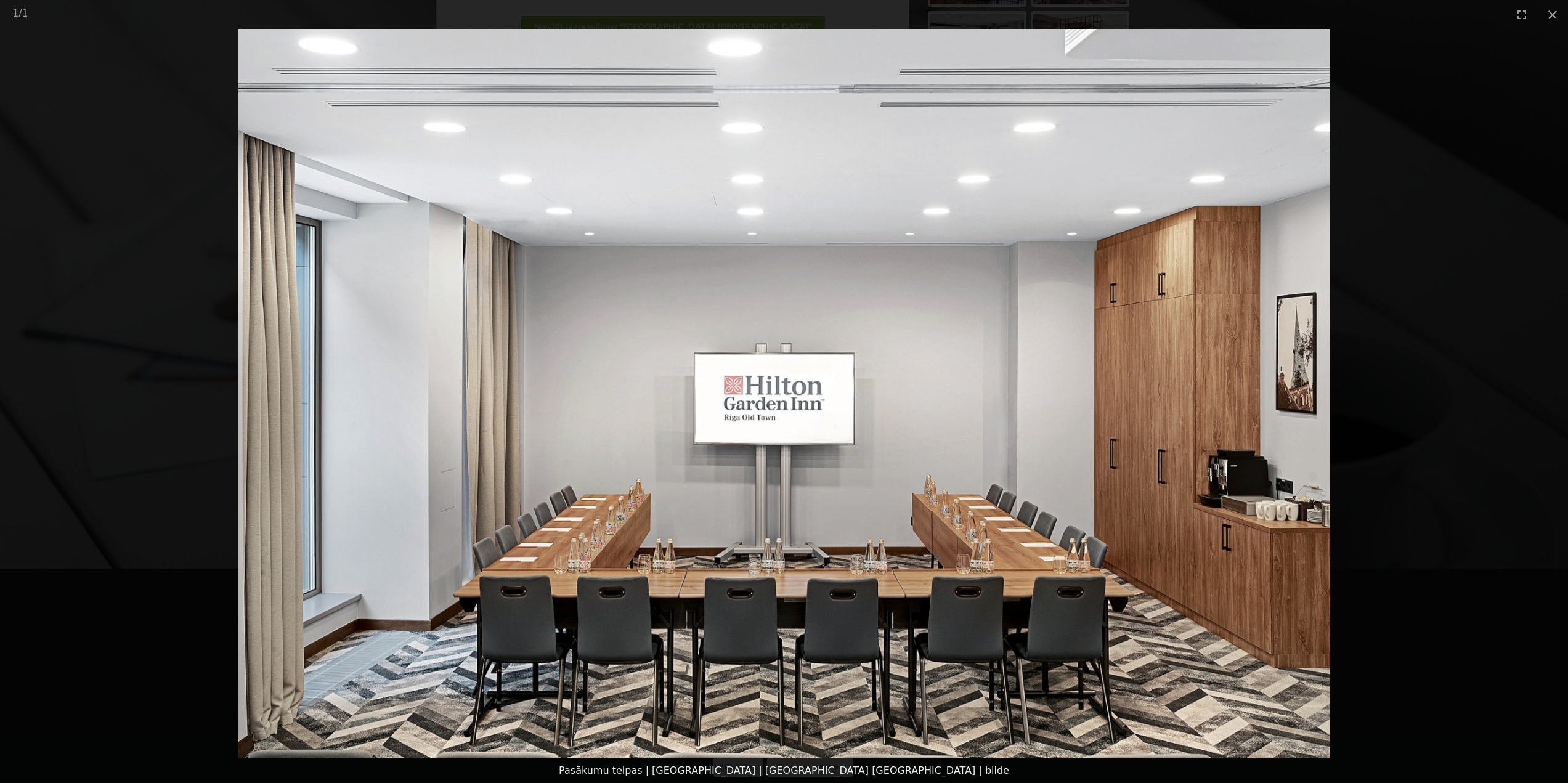
click at [142, 298] on picture at bounding box center [784, 394] width 1568 height 730
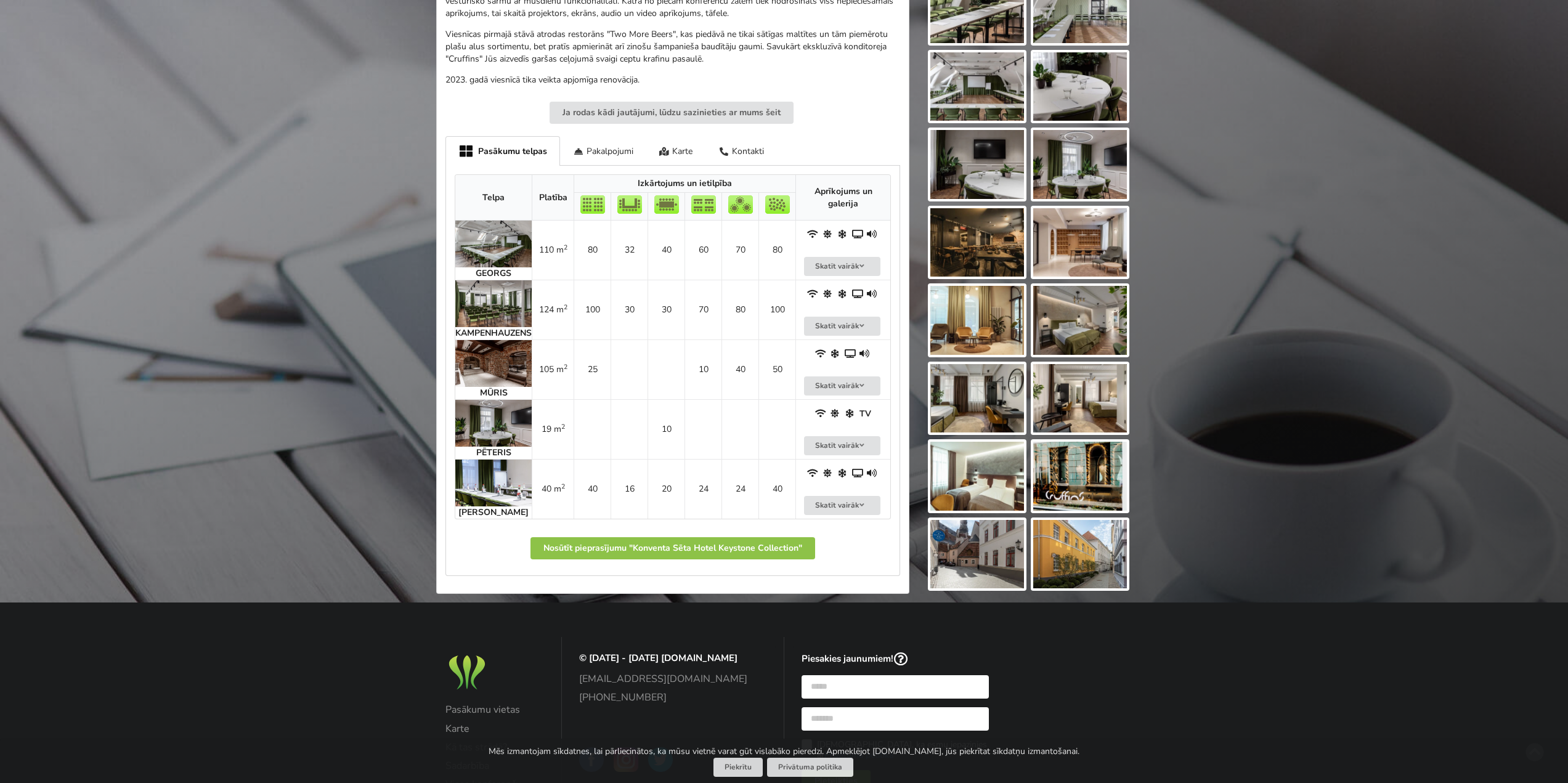
scroll to position [493, 0]
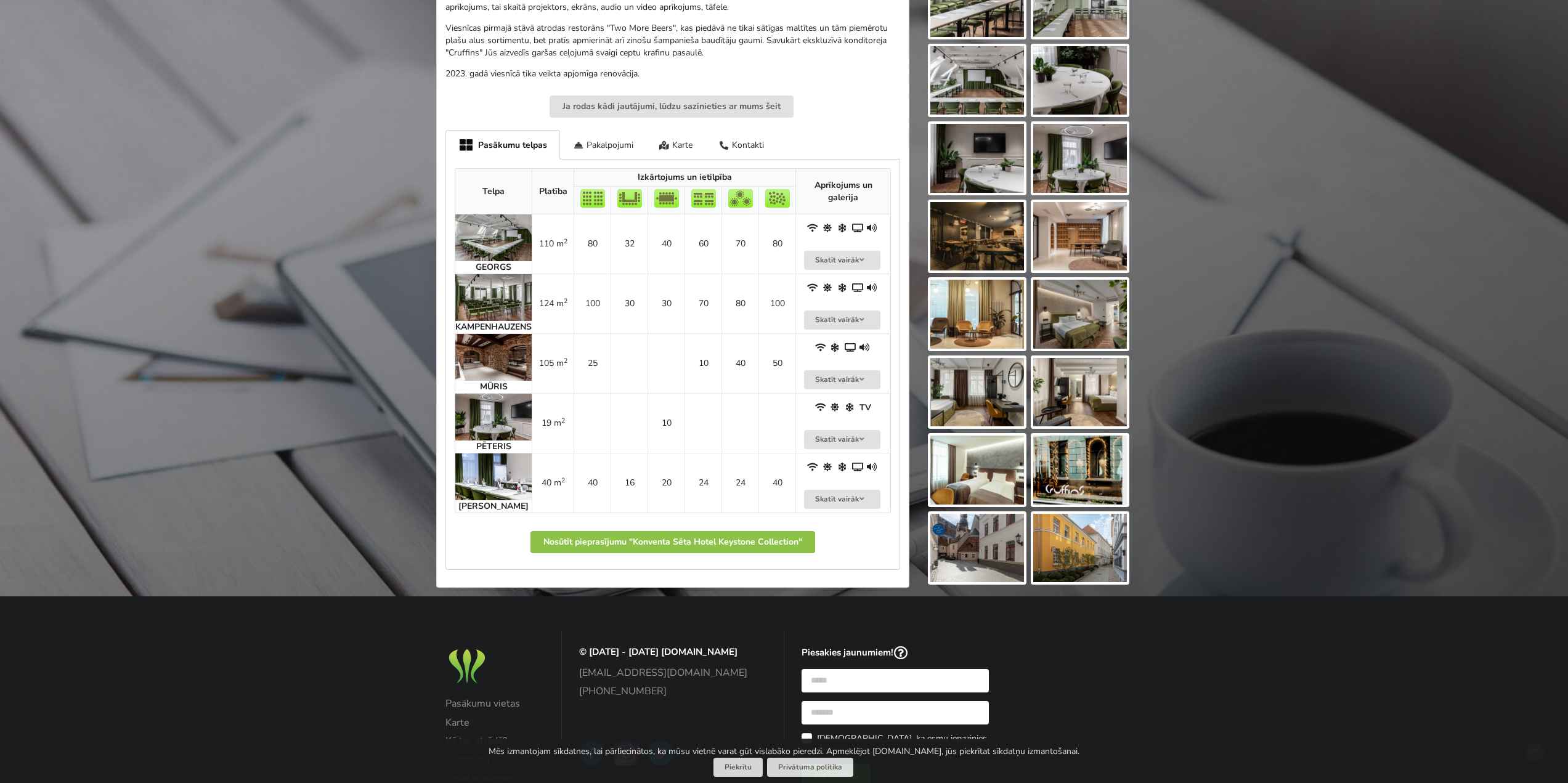
click at [493, 428] on img at bounding box center [493, 417] width 77 height 47
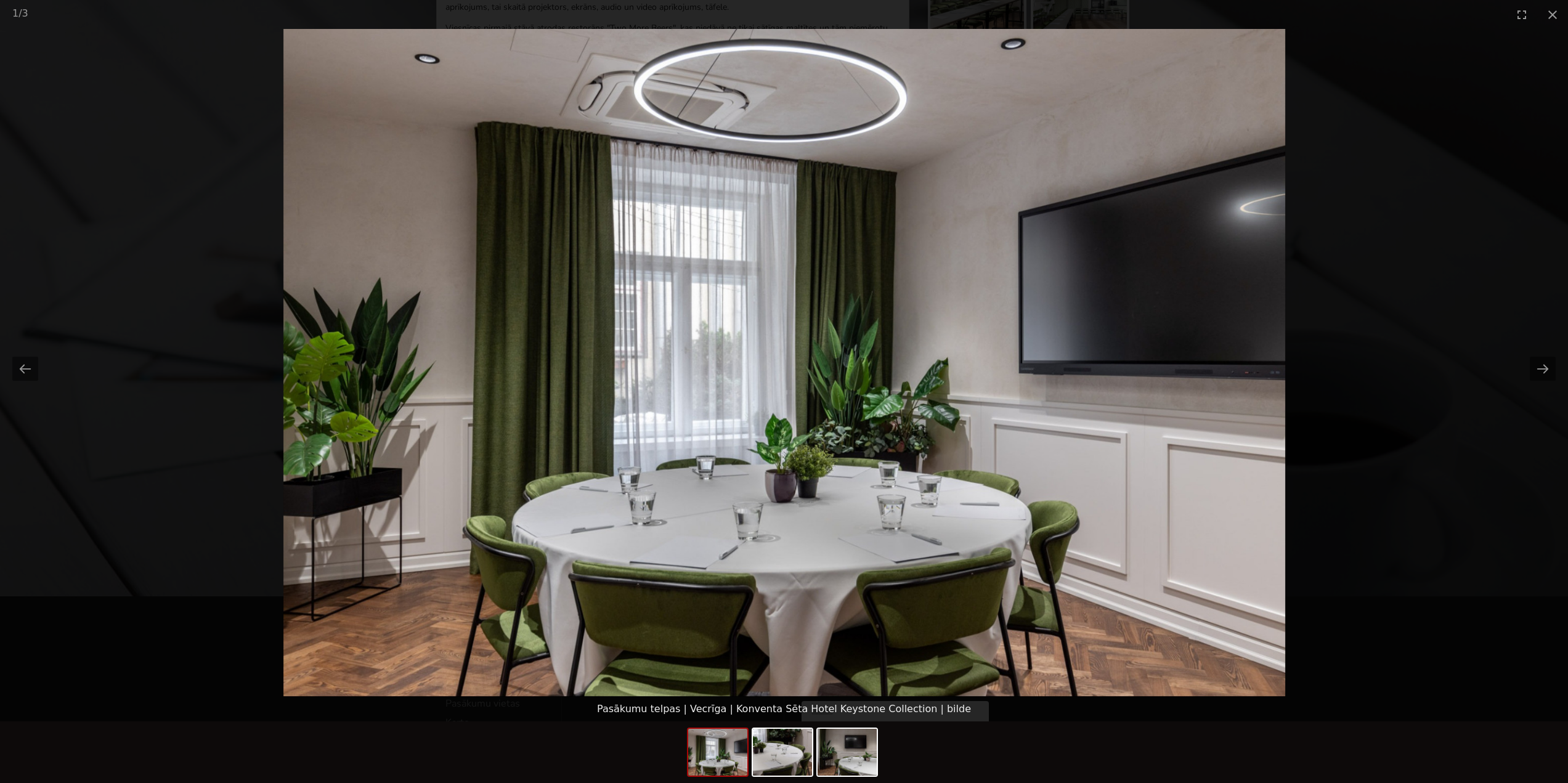
click at [144, 297] on picture at bounding box center [784, 363] width 1568 height 667
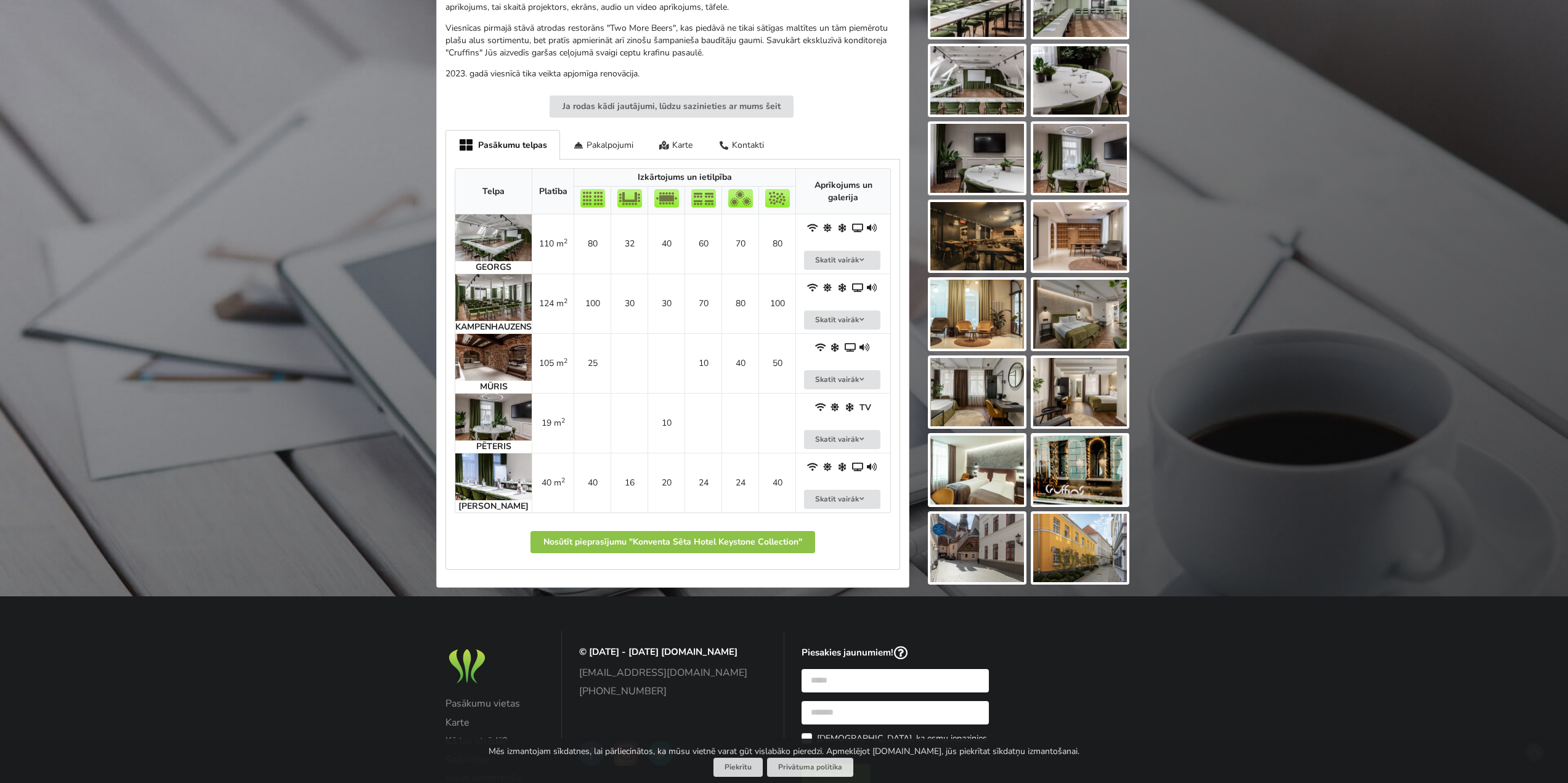
click at [507, 448] on strong "PĒTERIS" at bounding box center [493, 446] width 35 height 11
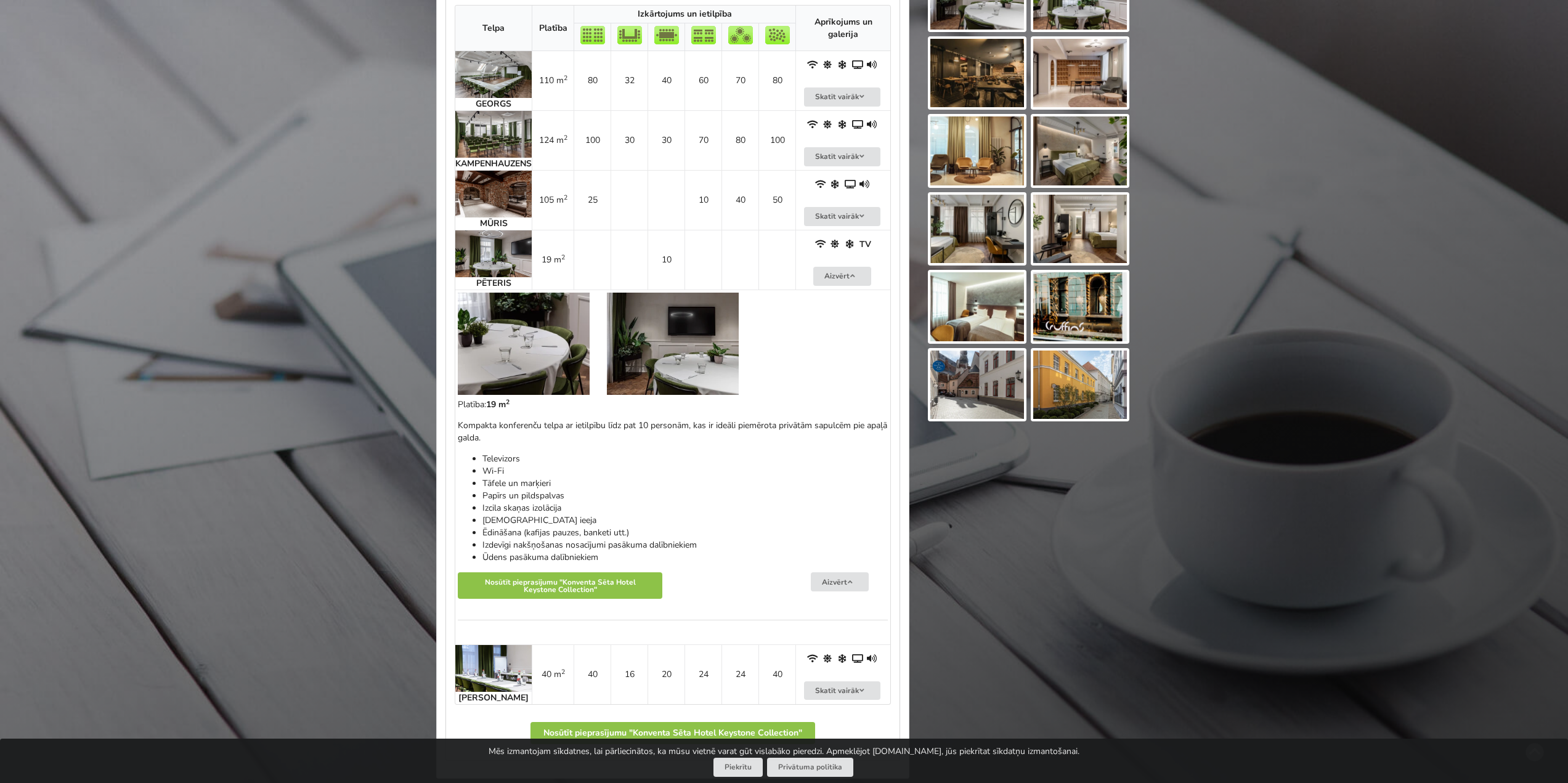
scroll to position [678, 0]
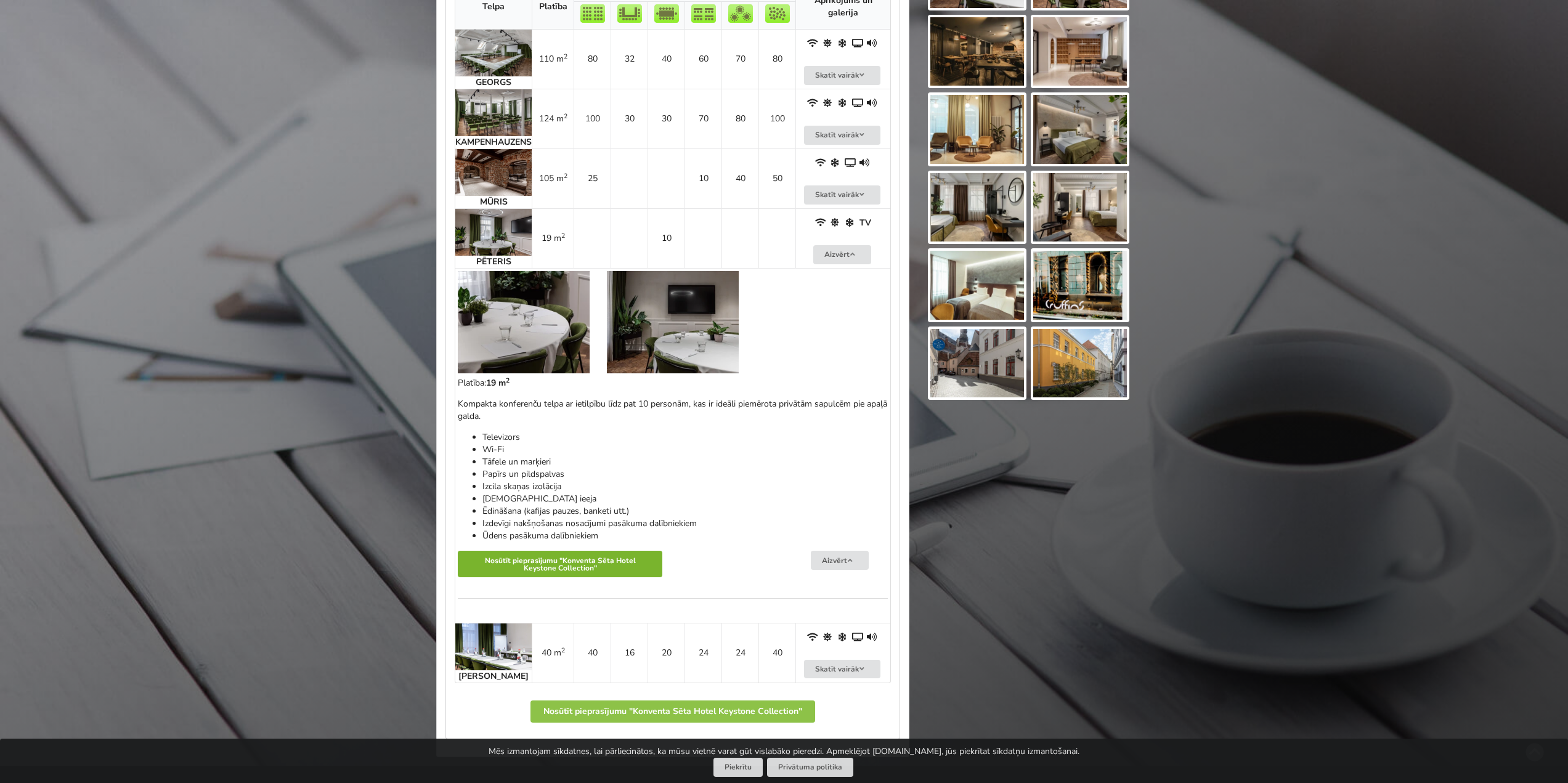
click at [602, 565] on button "Nosūtīt pieprasījumu "Konventa Sēta Hotel Keystone Collection"" at bounding box center [559, 564] width 204 height 27
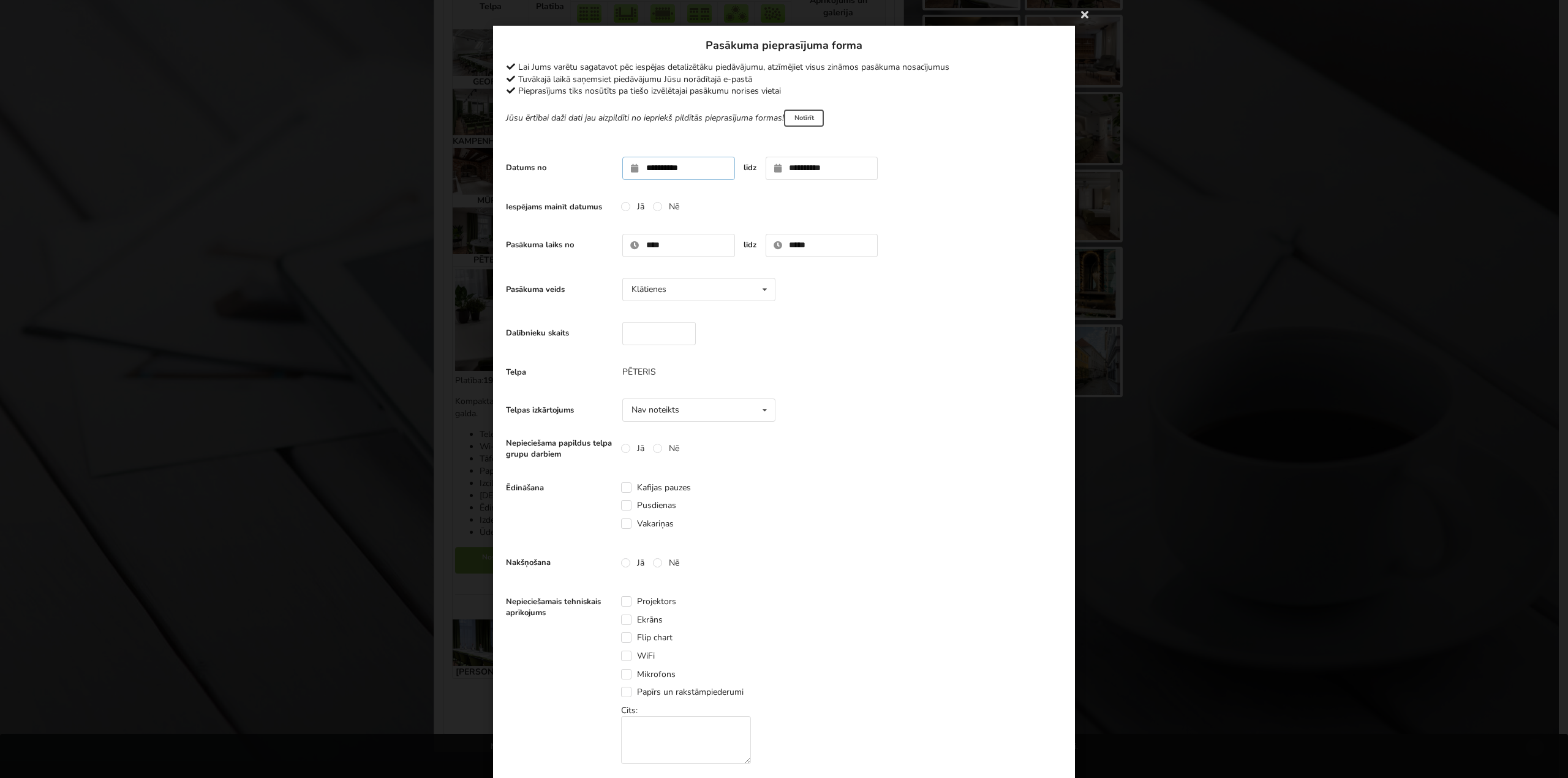
click at [684, 169] on input "**********" at bounding box center [679, 168] width 112 height 23
click at [1084, 15] on icon at bounding box center [1084, 14] width 19 height 19
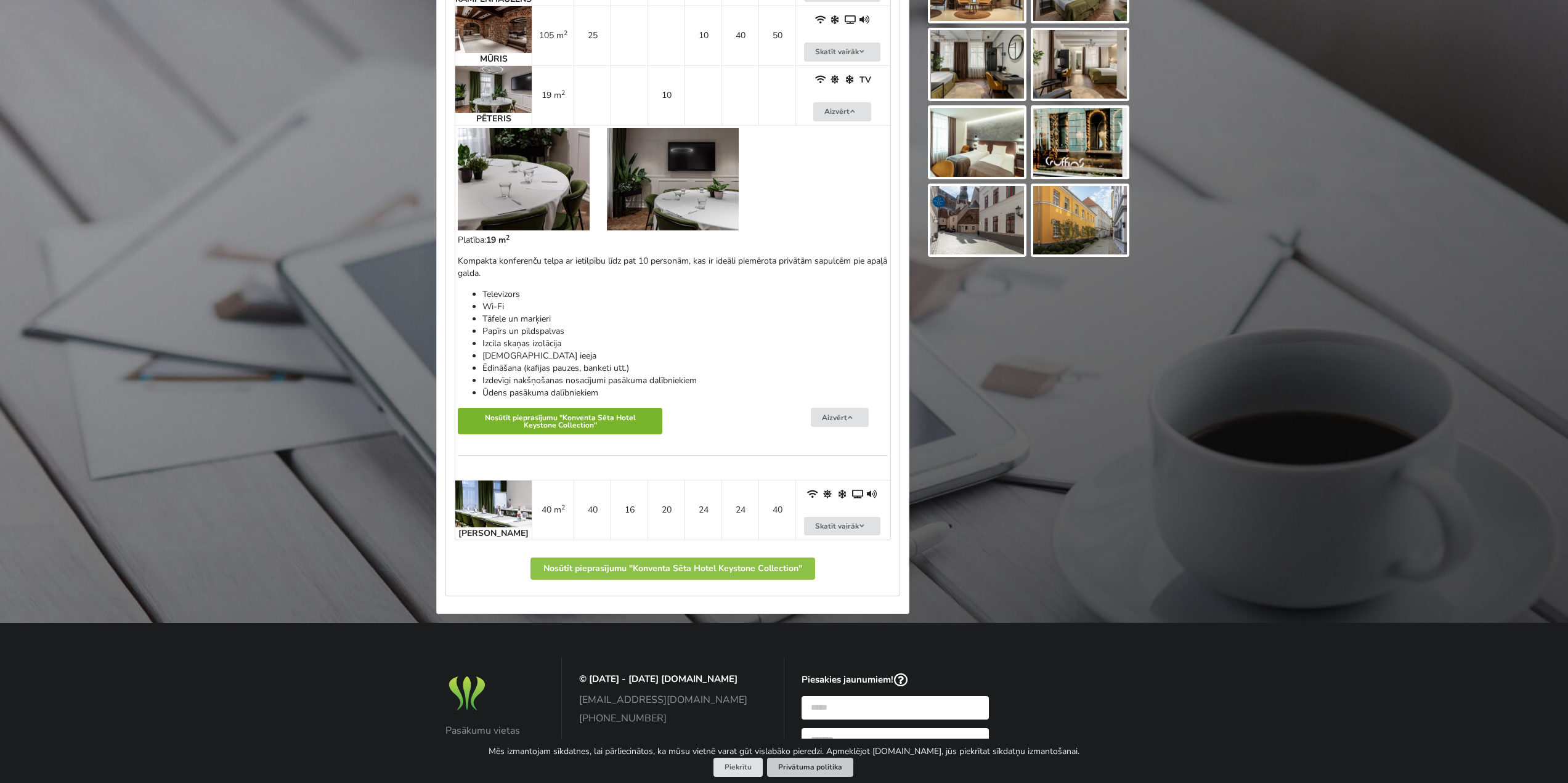
scroll to position [646, 0]
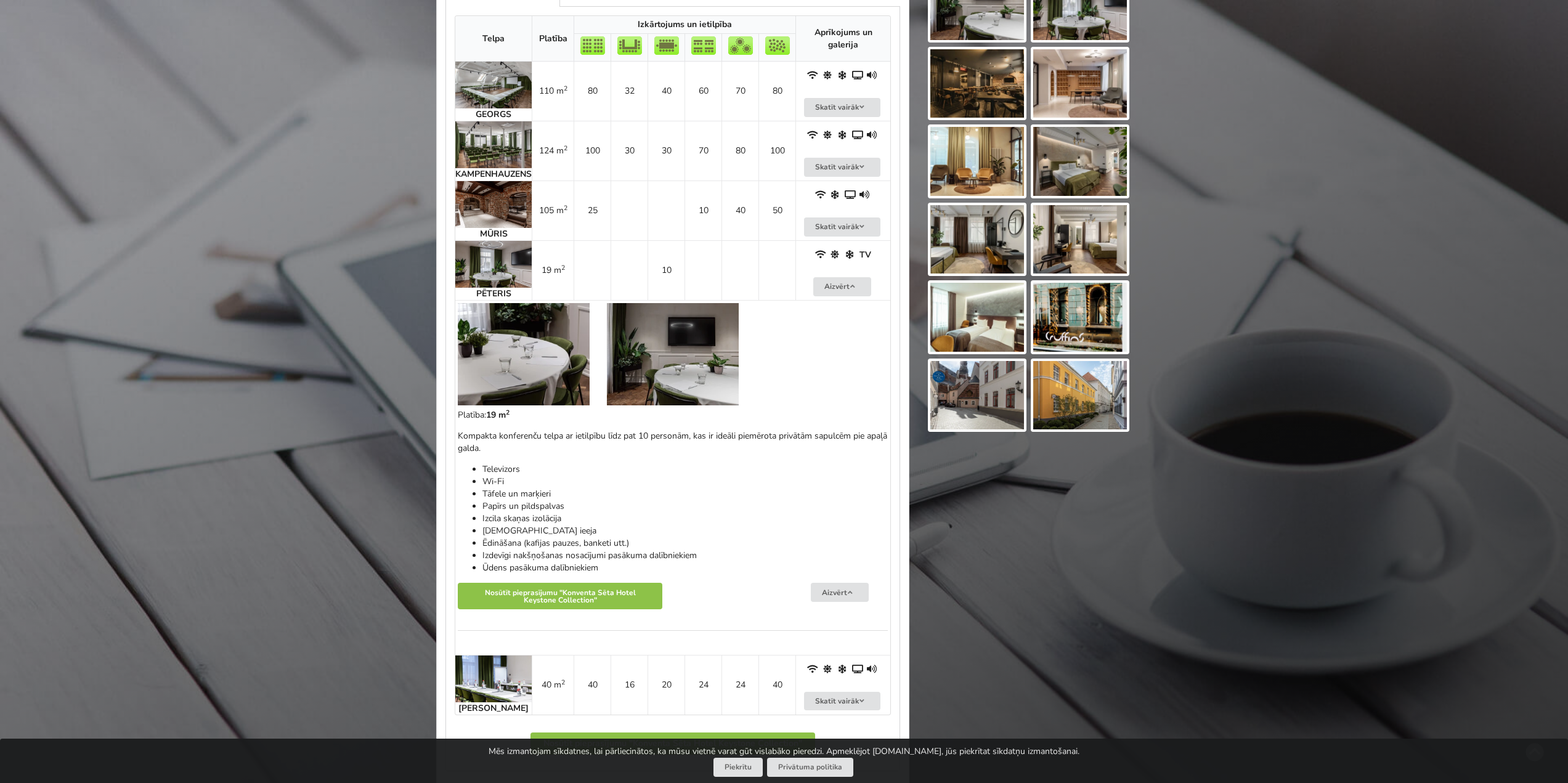
click at [155, 333] on div "Atrodi savu ideālo pasākuma norises vietu Atlasi. Nosūti pieprasījumu. Rezervē.…" at bounding box center [784, 104] width 1568 height 1404
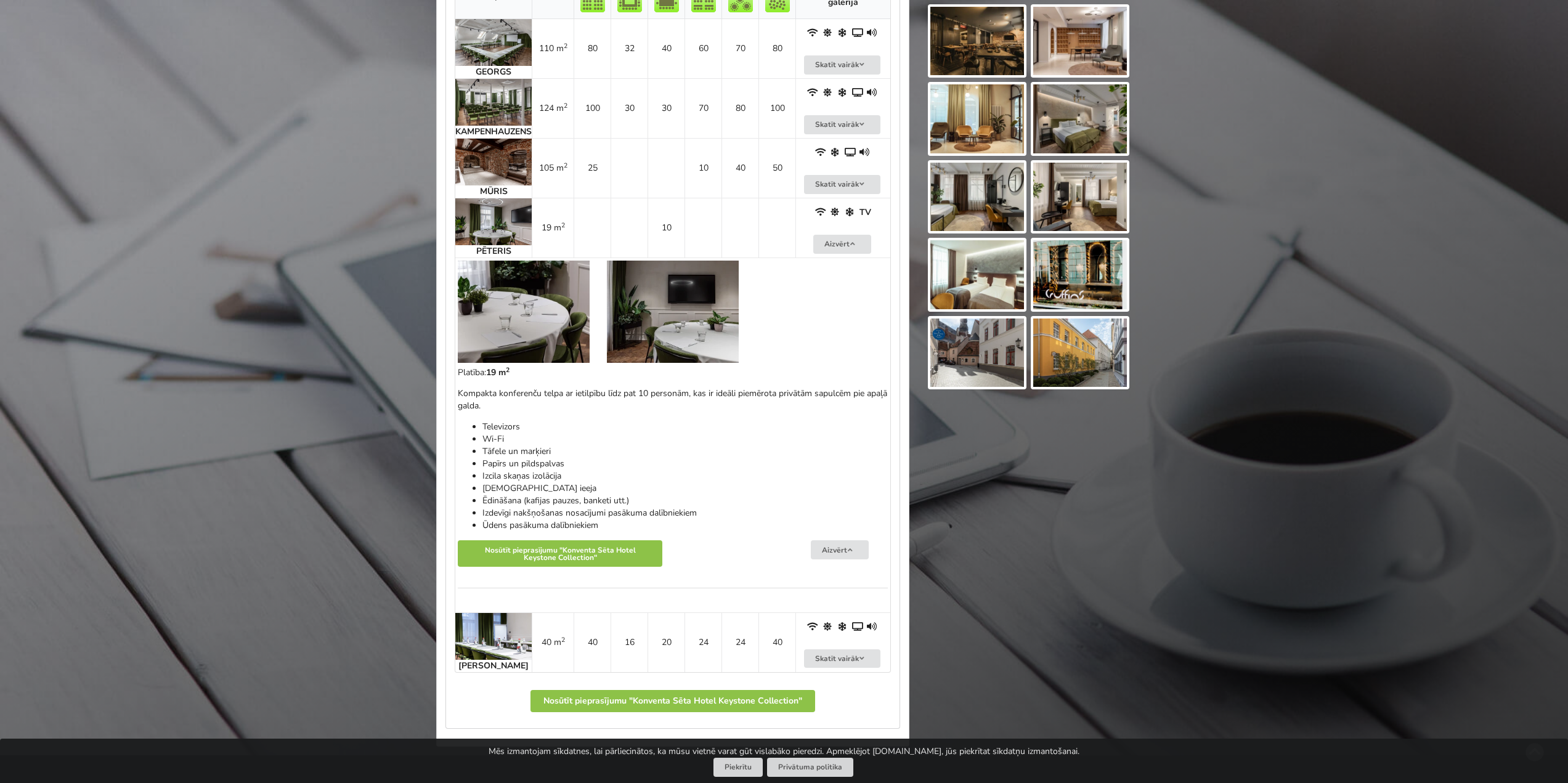
scroll to position [707, 0]
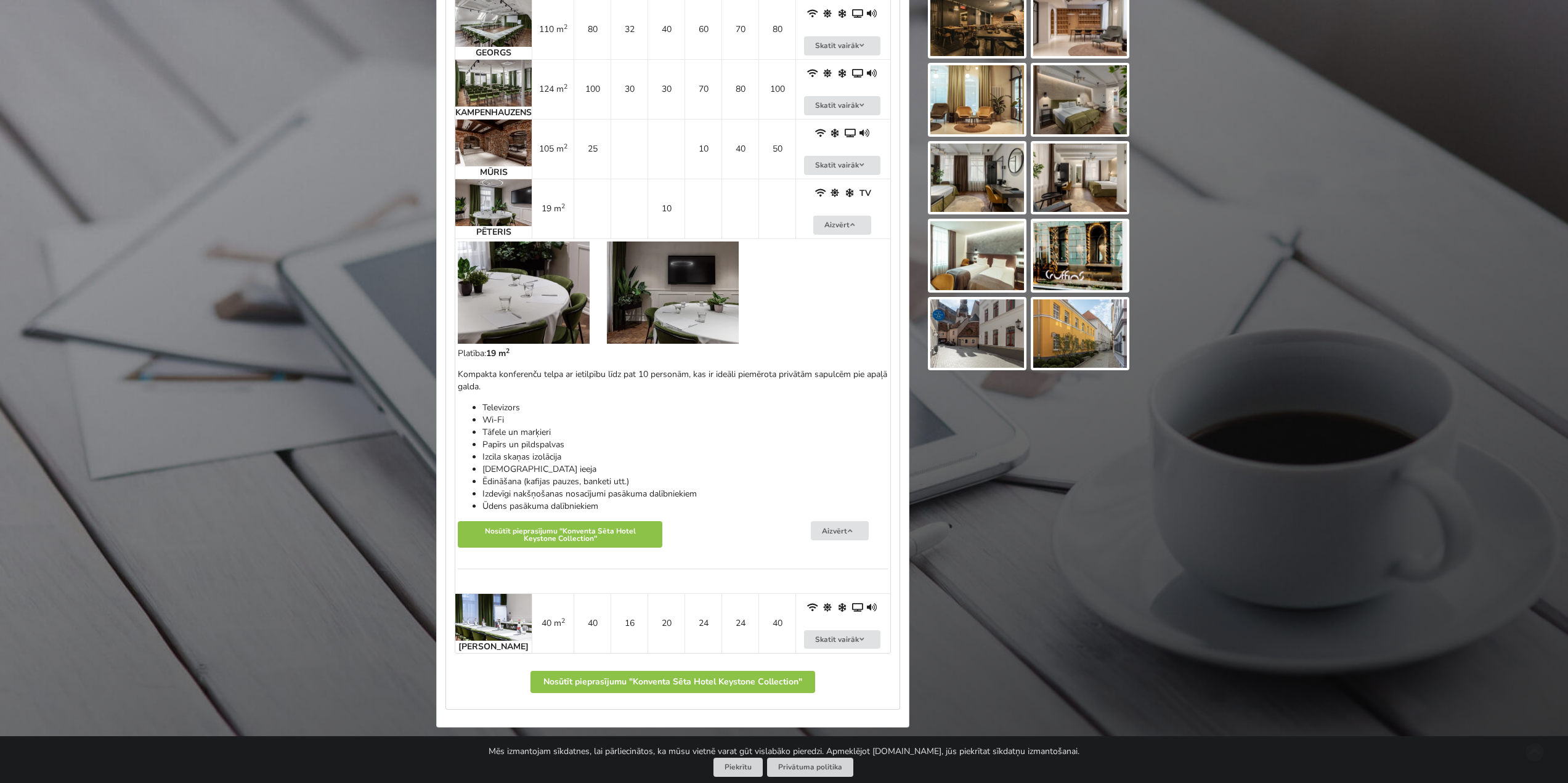
click at [521, 309] on img at bounding box center [523, 293] width 132 height 103
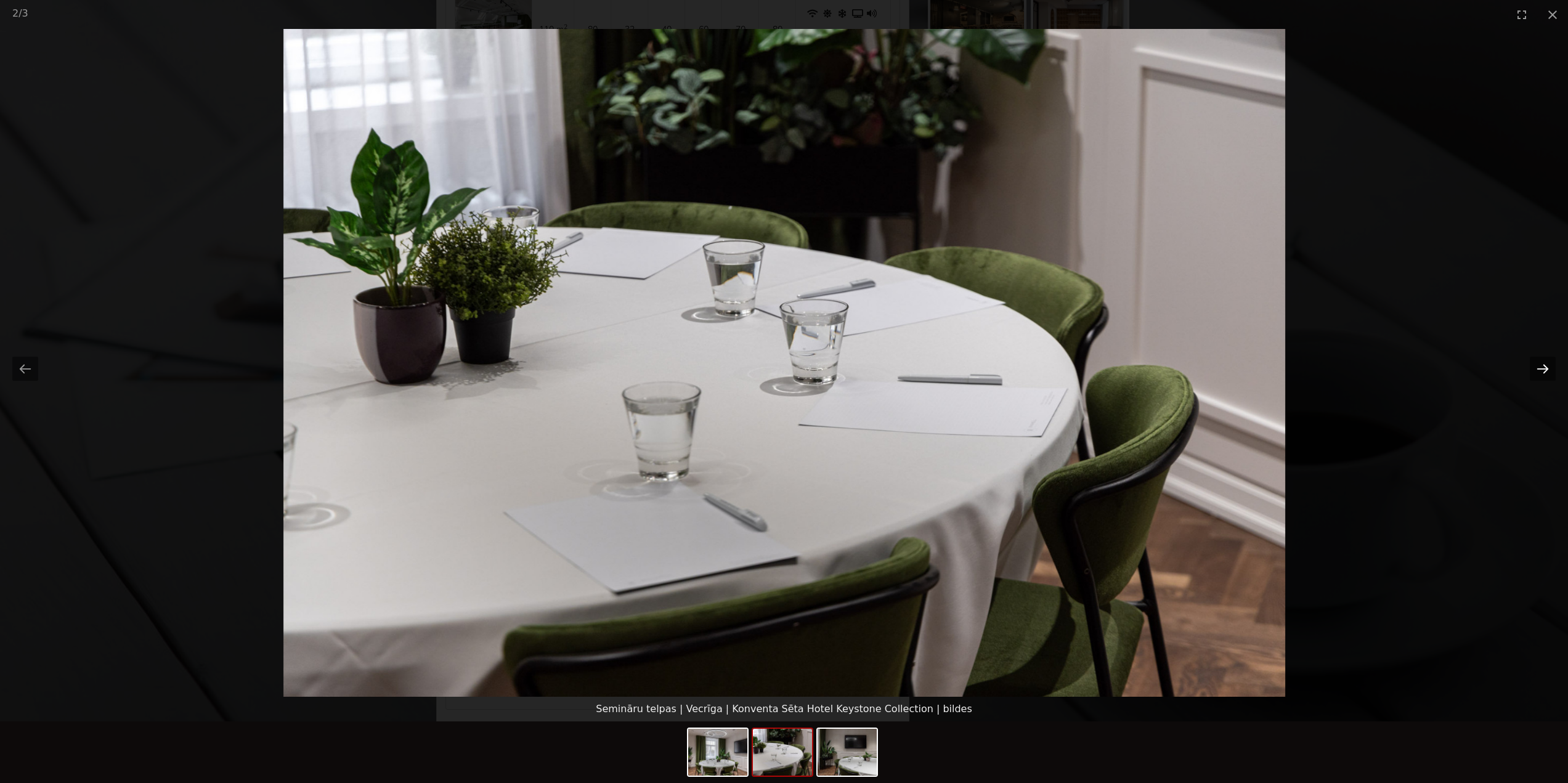
click at [1544, 371] on button "Next slide" at bounding box center [1543, 368] width 26 height 24
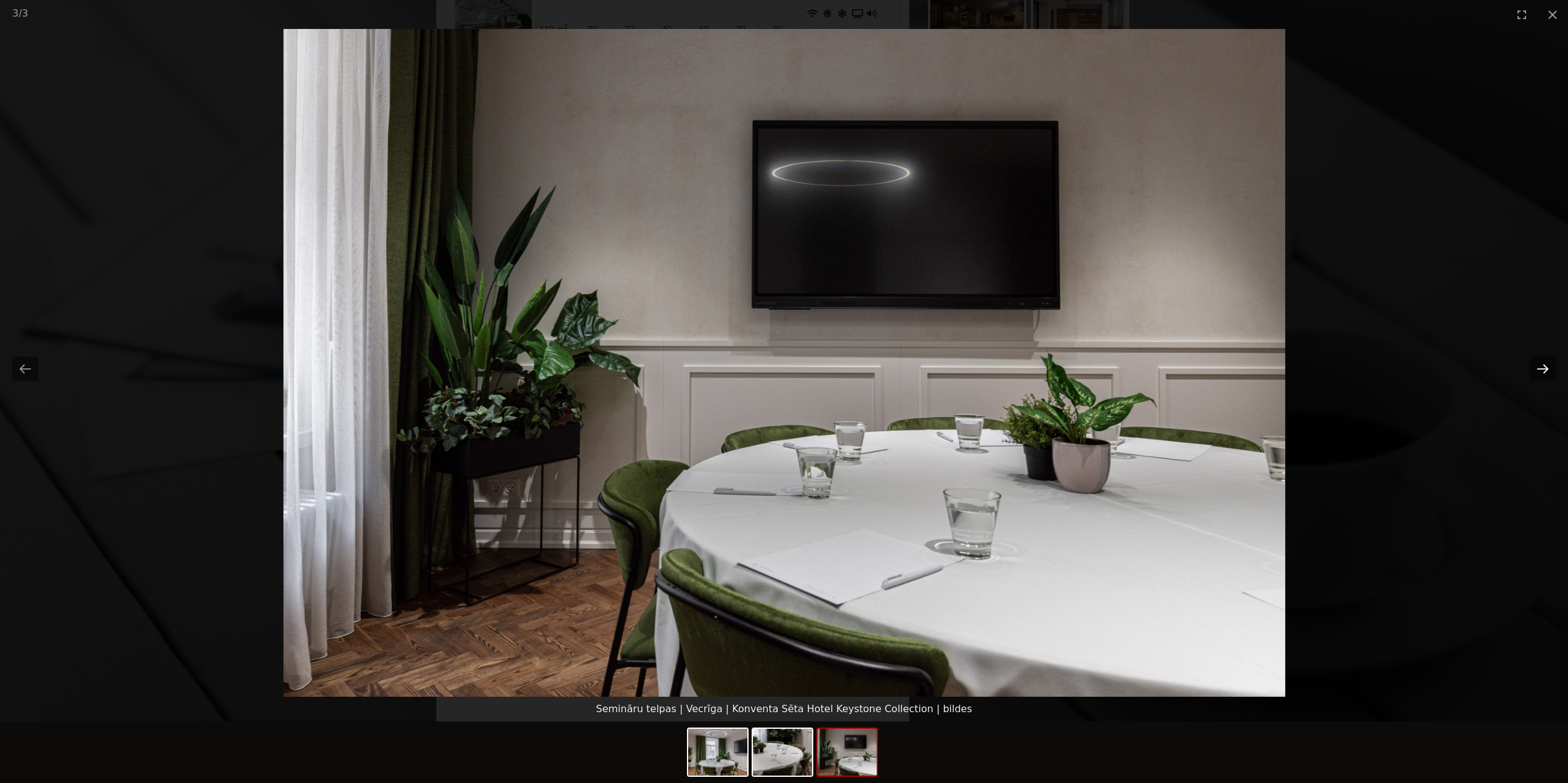
click at [1544, 371] on button "Next slide" at bounding box center [1543, 368] width 26 height 24
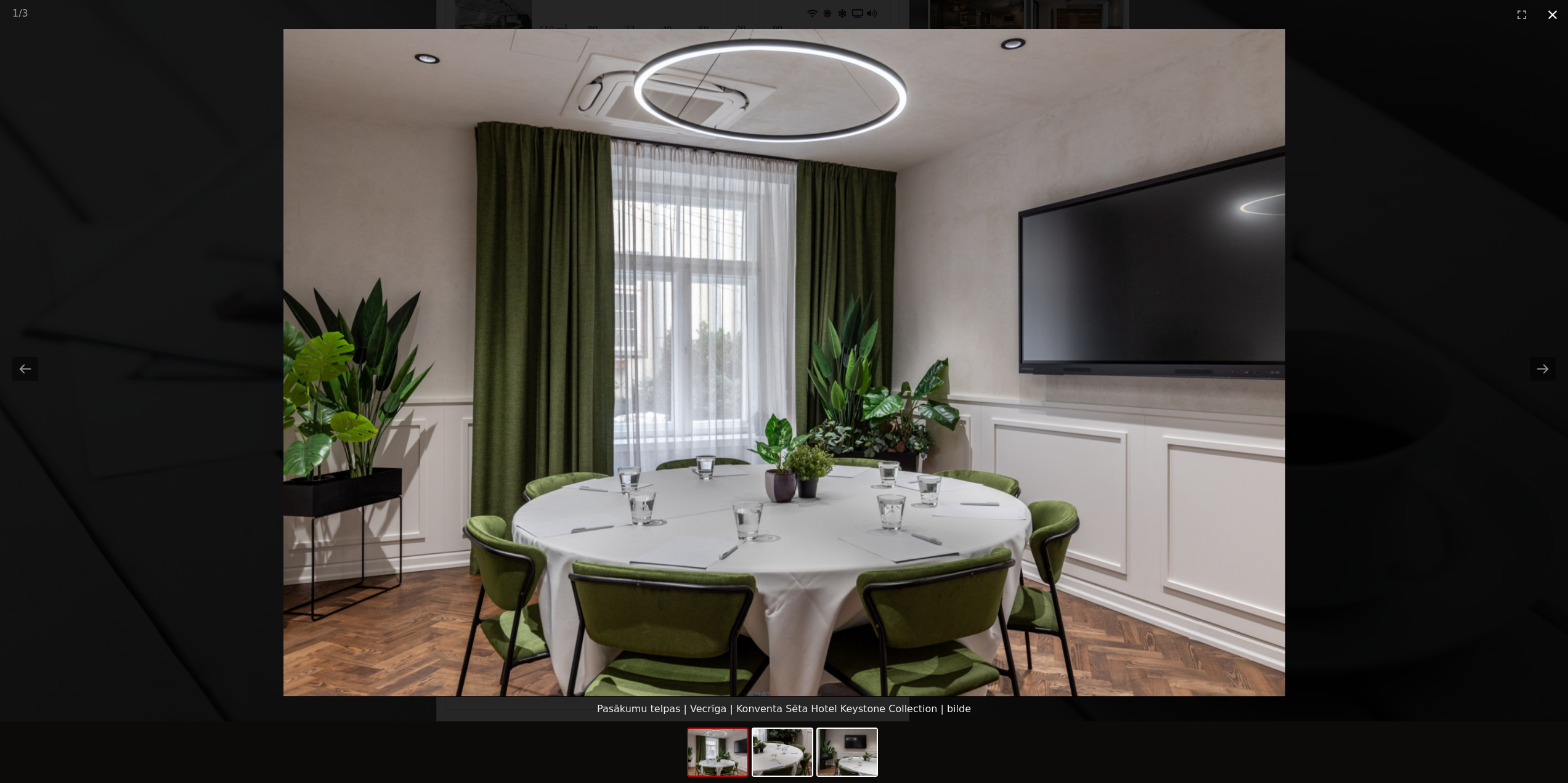
click at [1548, 13] on button "Close gallery" at bounding box center [1553, 15] width 31 height 29
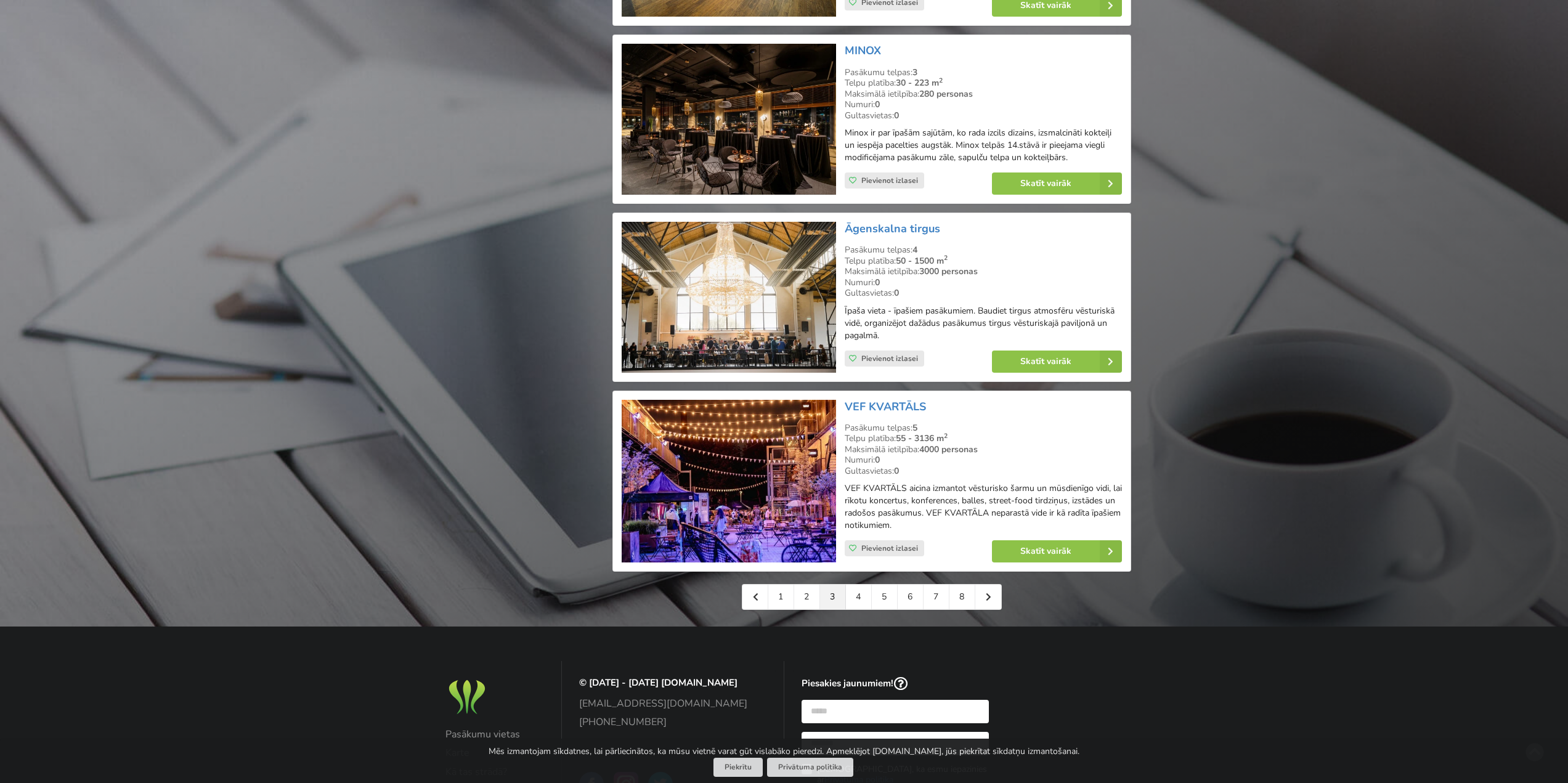
scroll to position [2624, 0]
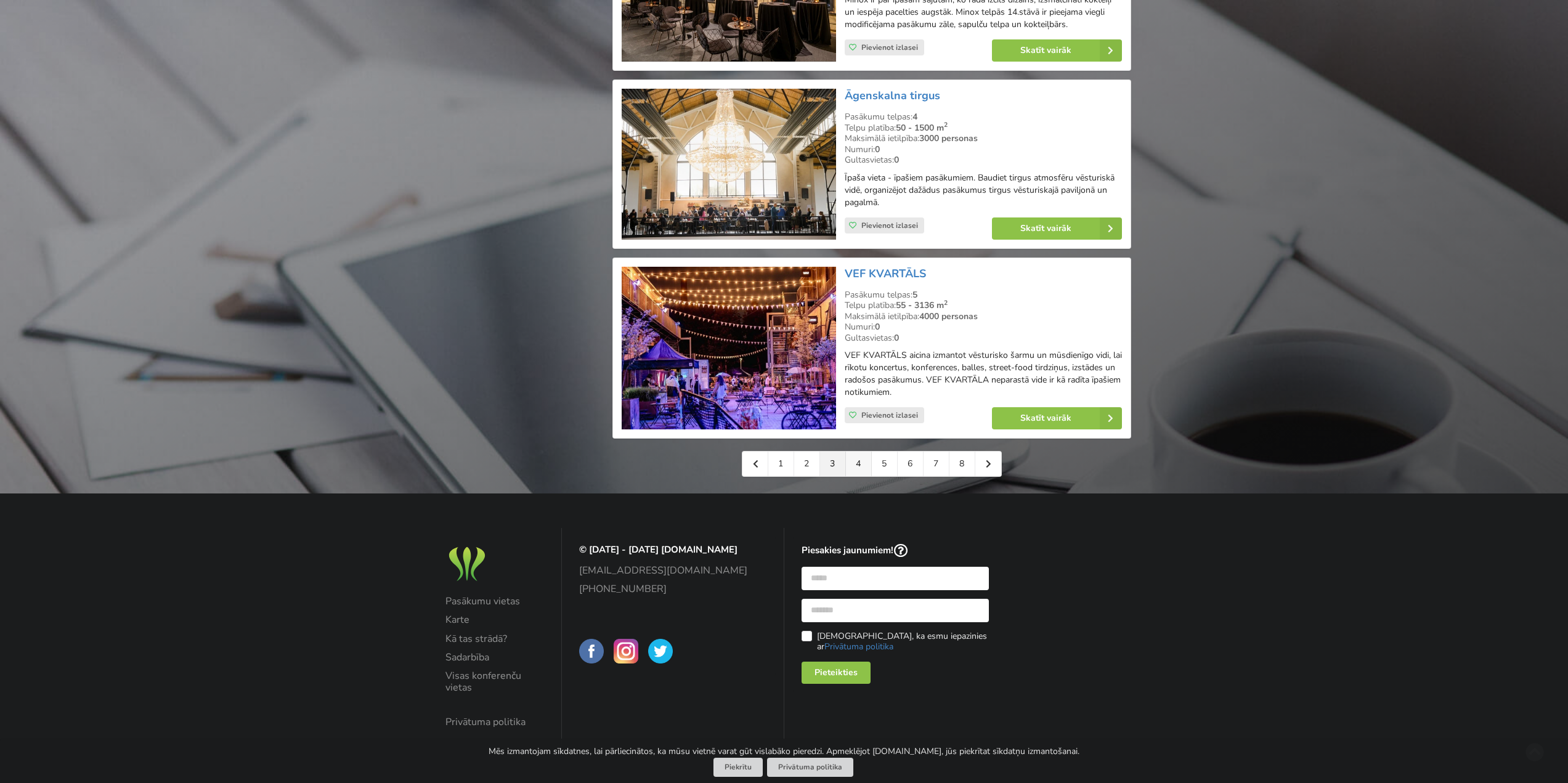
click at [859, 461] on link "4" at bounding box center [859, 464] width 26 height 24
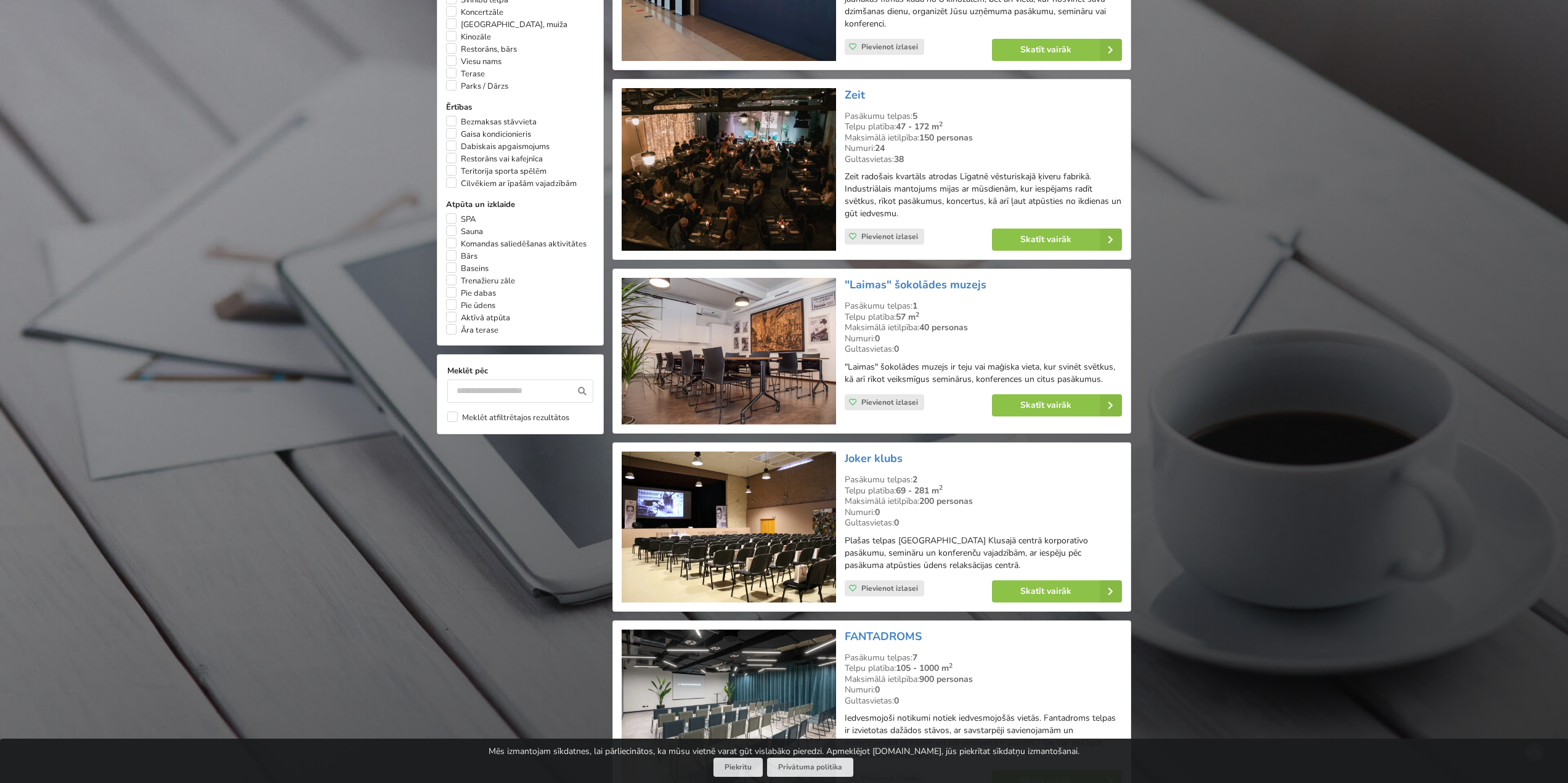
scroll to position [986, 0]
